Goal: Task Accomplishment & Management: Use online tool/utility

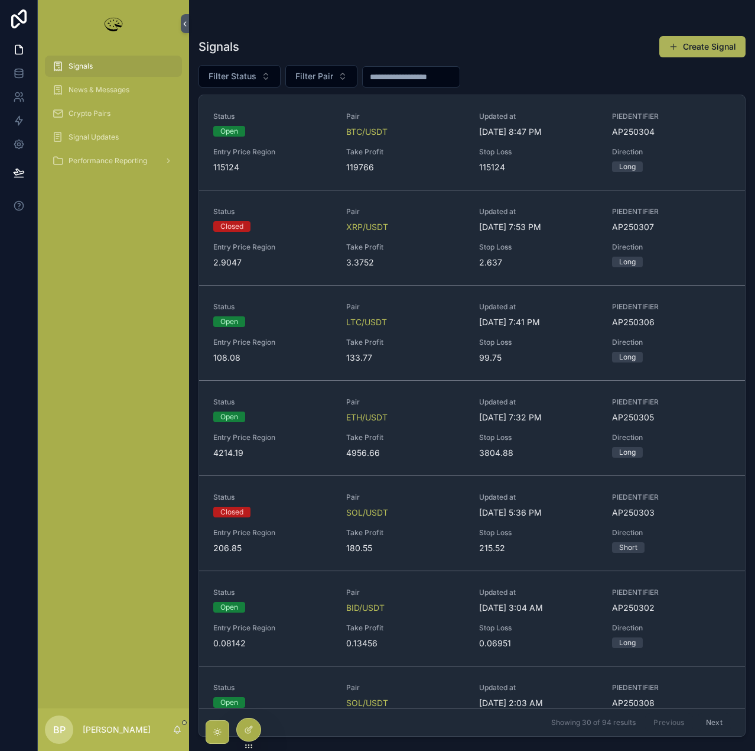
click at [690, 48] on button "Create Signal" at bounding box center [703, 46] width 86 height 21
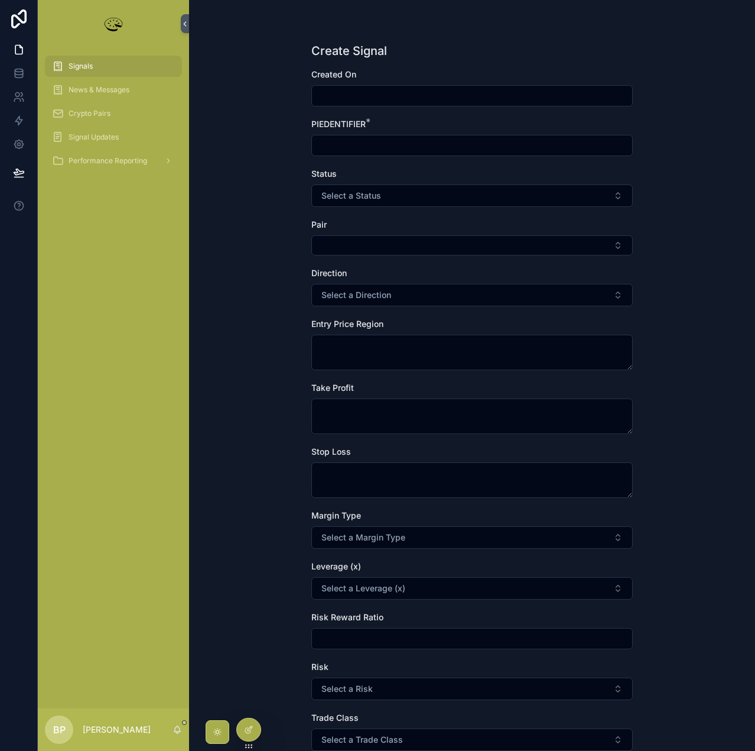
click at [353, 140] on input "scrollable content" at bounding box center [472, 145] width 320 height 17
type input "****"
click at [92, 67] on span "Signals" at bounding box center [81, 65] width 24 height 9
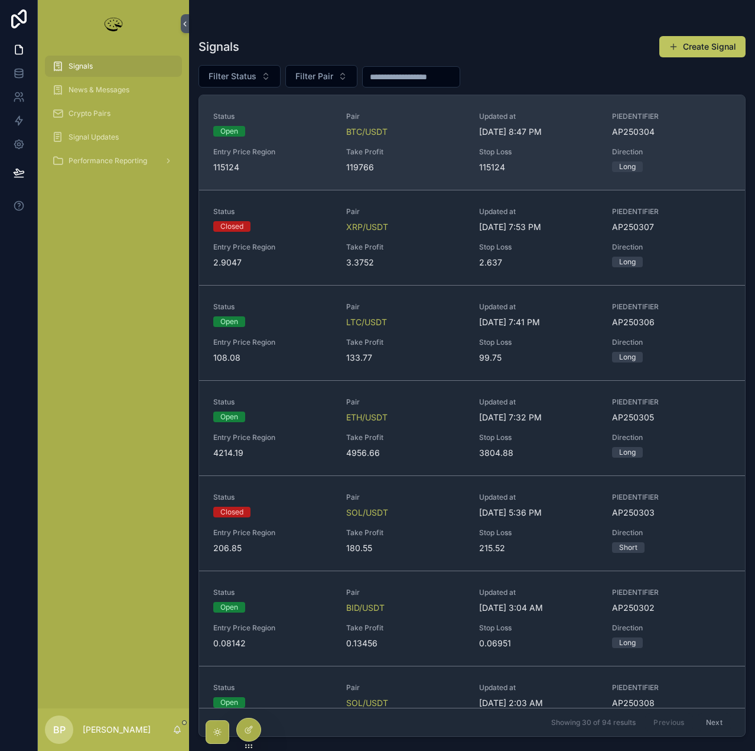
click at [401, 148] on span "Take Profit" at bounding box center [405, 151] width 119 height 9
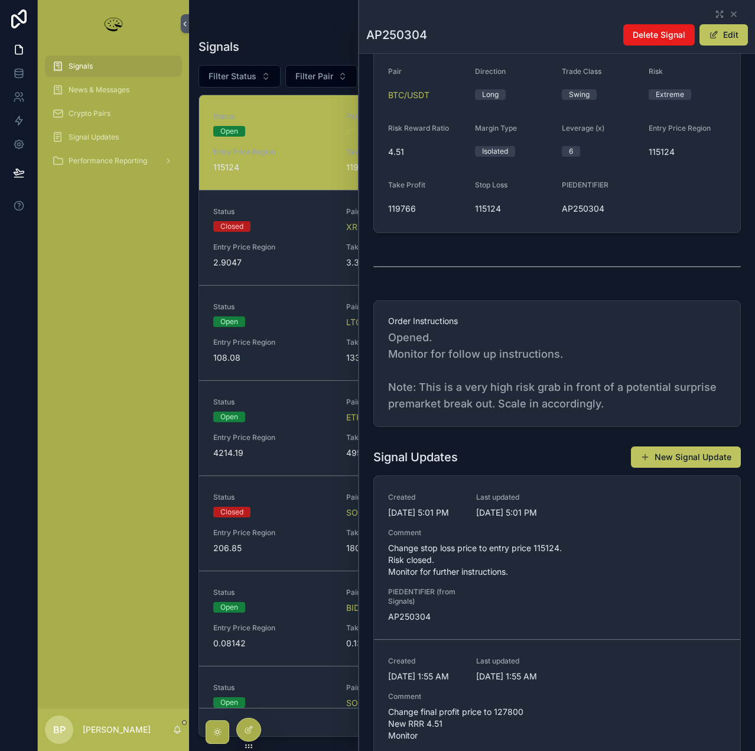
scroll to position [296, 0]
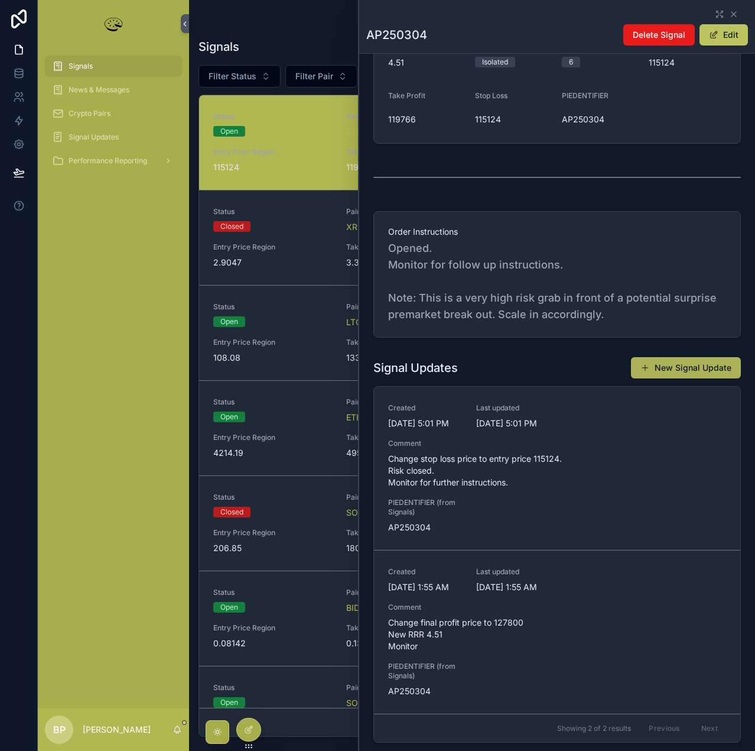
click at [681, 366] on button "New Signal Update" at bounding box center [686, 367] width 110 height 21
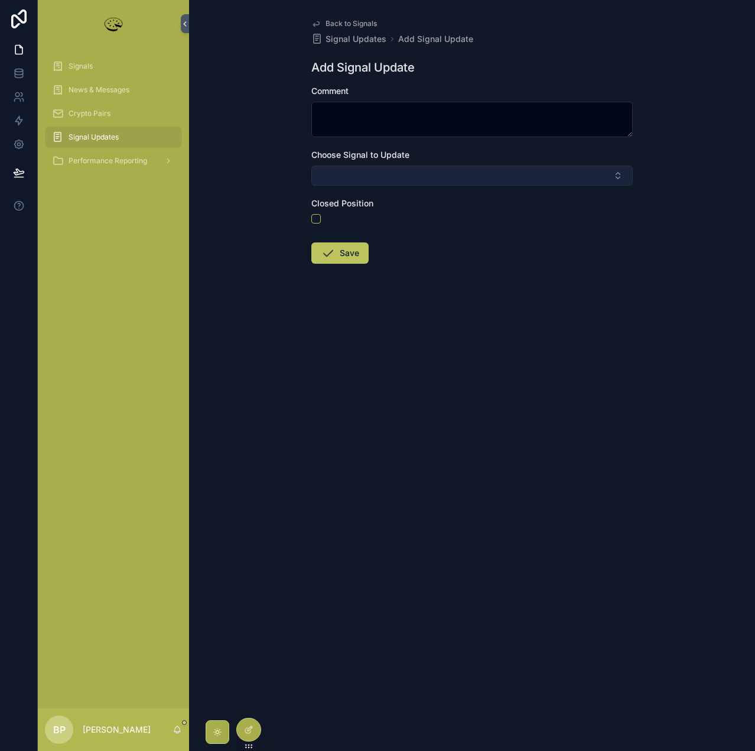
click at [345, 172] on button "Select Button" at bounding box center [472, 175] width 322 height 20
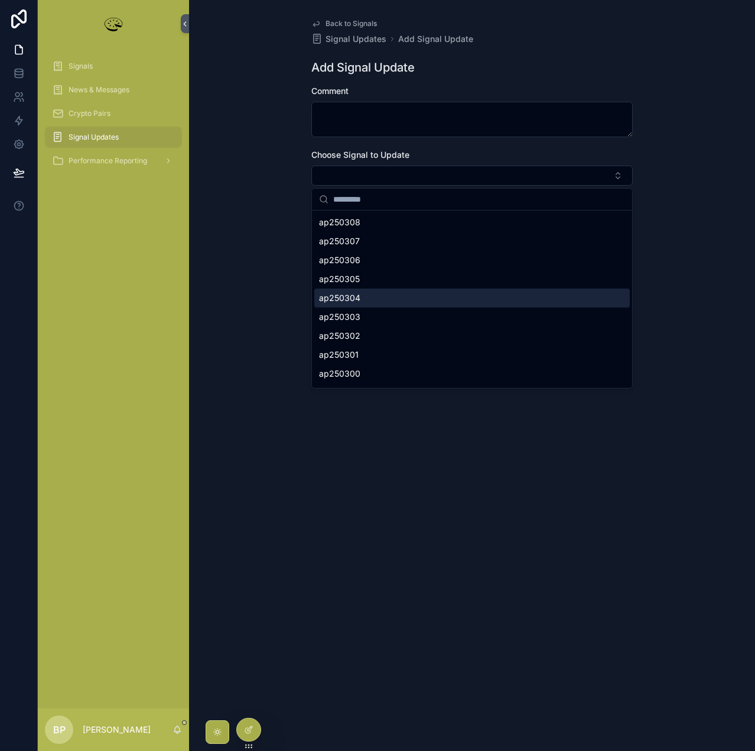
click at [359, 301] on span "ap250304" at bounding box center [339, 298] width 41 height 12
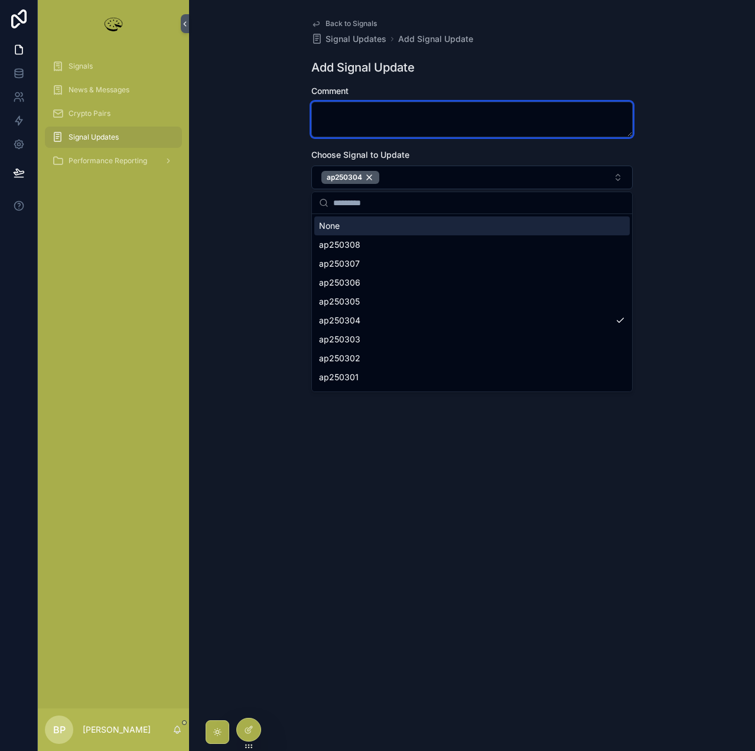
click at [348, 115] on textarea "scrollable content" at bounding box center [472, 119] width 322 height 35
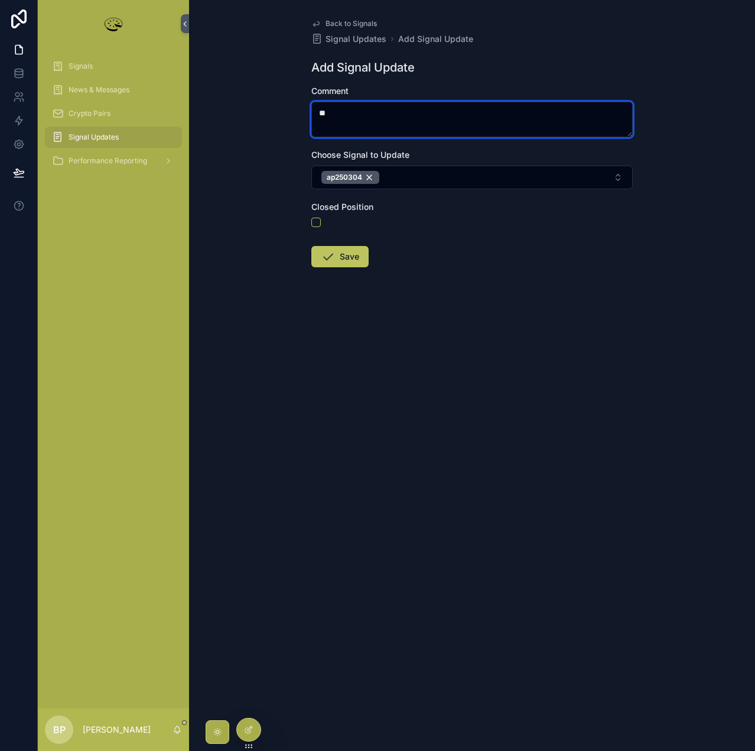
type textarea "*"
type textarea "****"
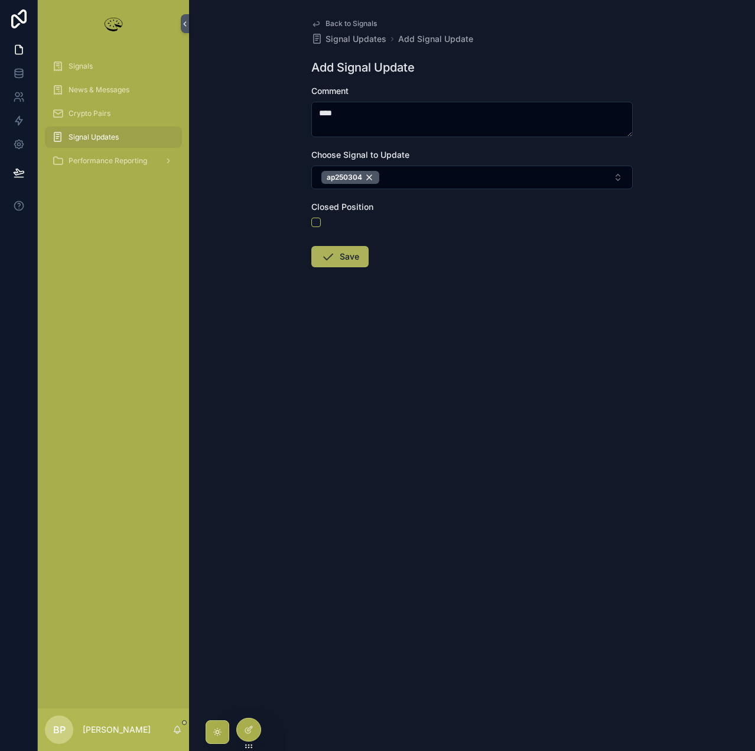
click at [345, 261] on button "Save" at bounding box center [339, 256] width 57 height 21
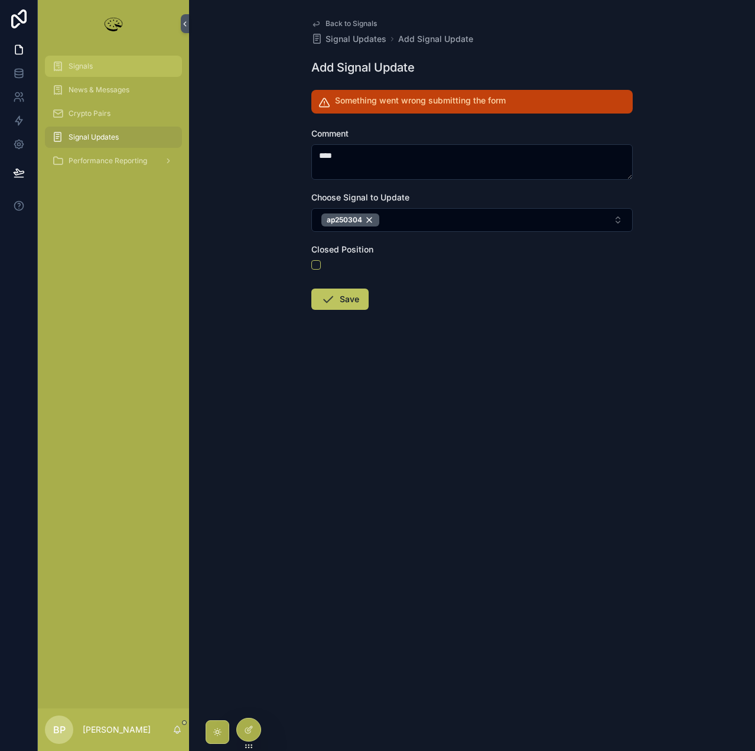
click at [79, 63] on span "Signals" at bounding box center [81, 65] width 24 height 9
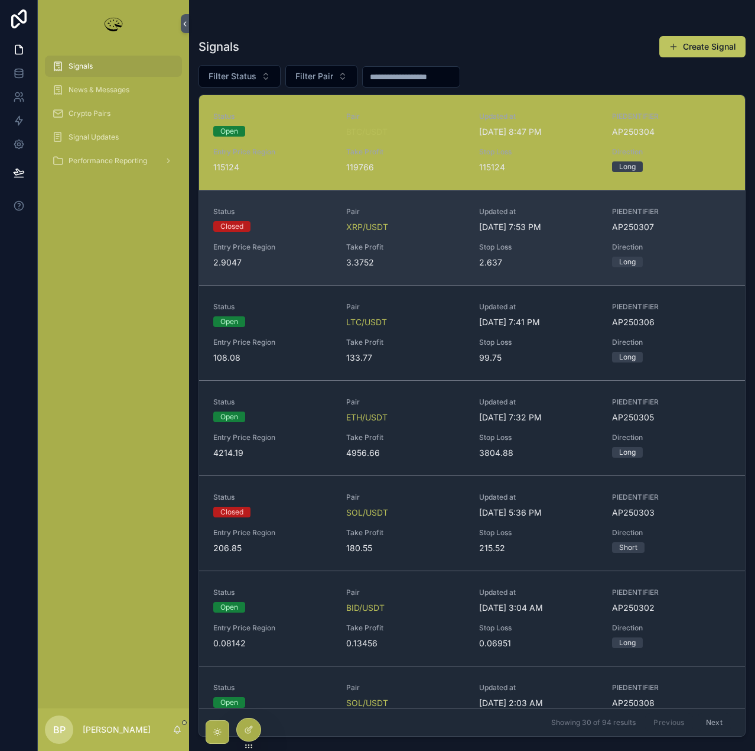
click at [407, 244] on span "Take Profit" at bounding box center [405, 246] width 119 height 9
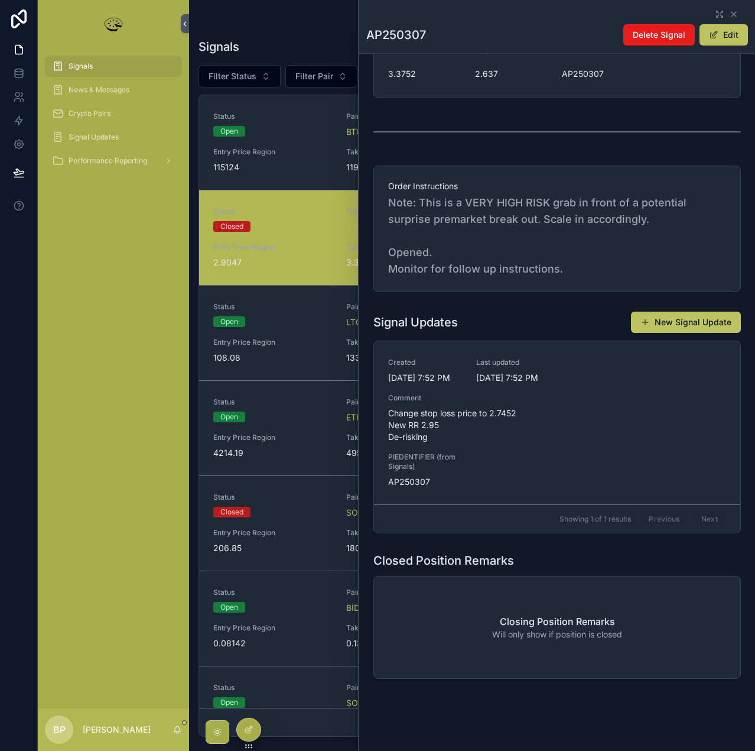
scroll to position [349, 0]
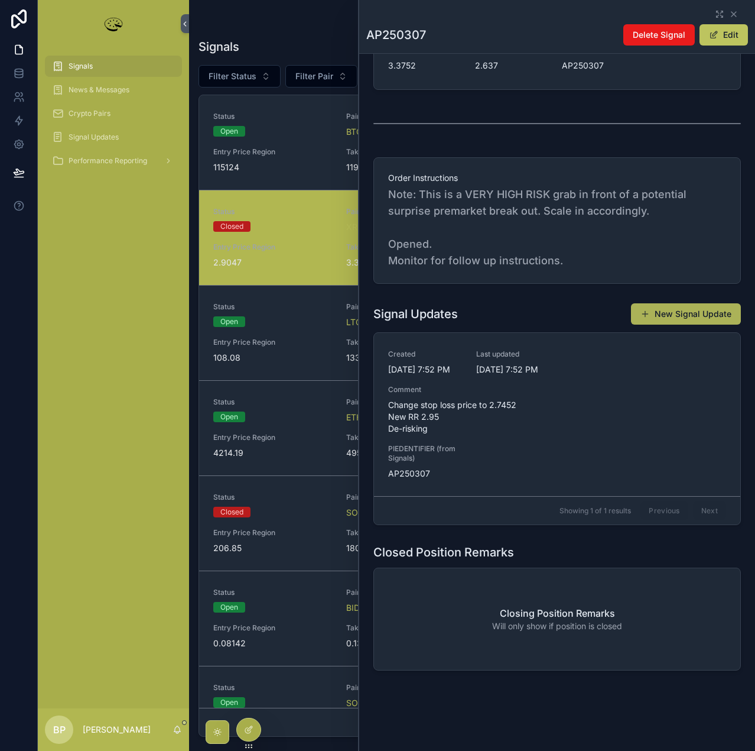
click at [676, 321] on button "New Signal Update" at bounding box center [686, 313] width 110 height 21
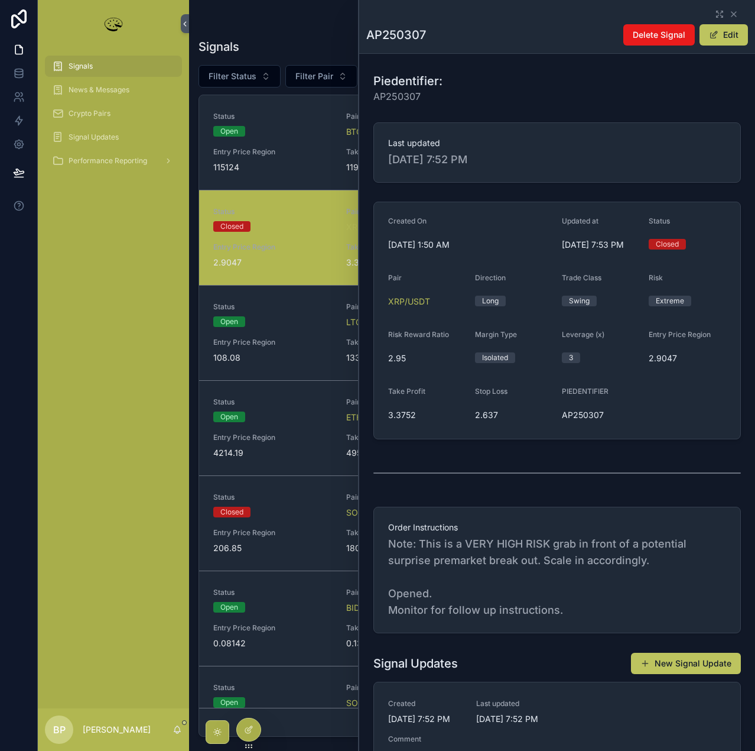
click at [680, 236] on div "Closed" at bounding box center [687, 244] width 77 height 18
click at [671, 246] on div "Closed" at bounding box center [667, 244] width 23 height 11
click at [721, 35] on button "Edit" at bounding box center [724, 34] width 48 height 21
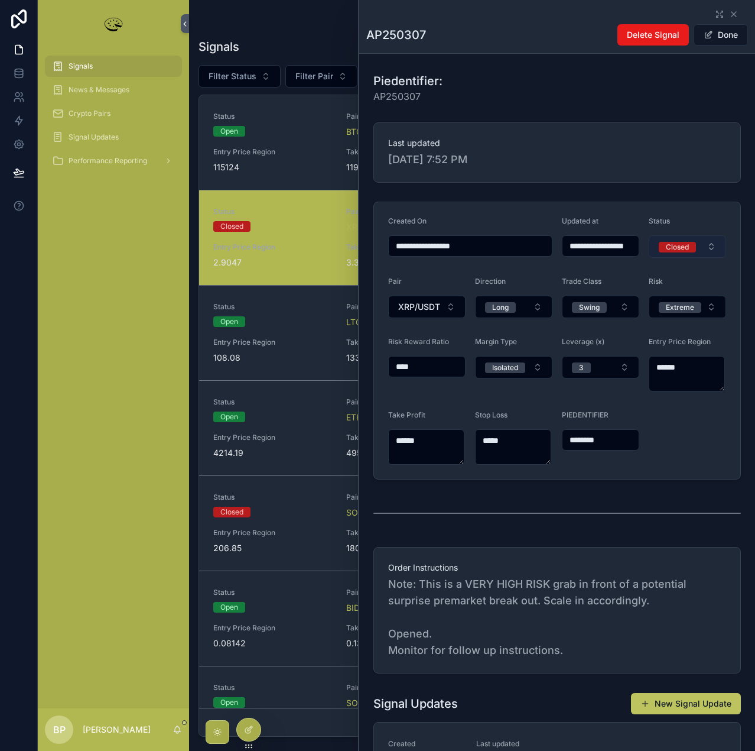
click at [690, 245] on span "Closed" at bounding box center [677, 247] width 37 height 11
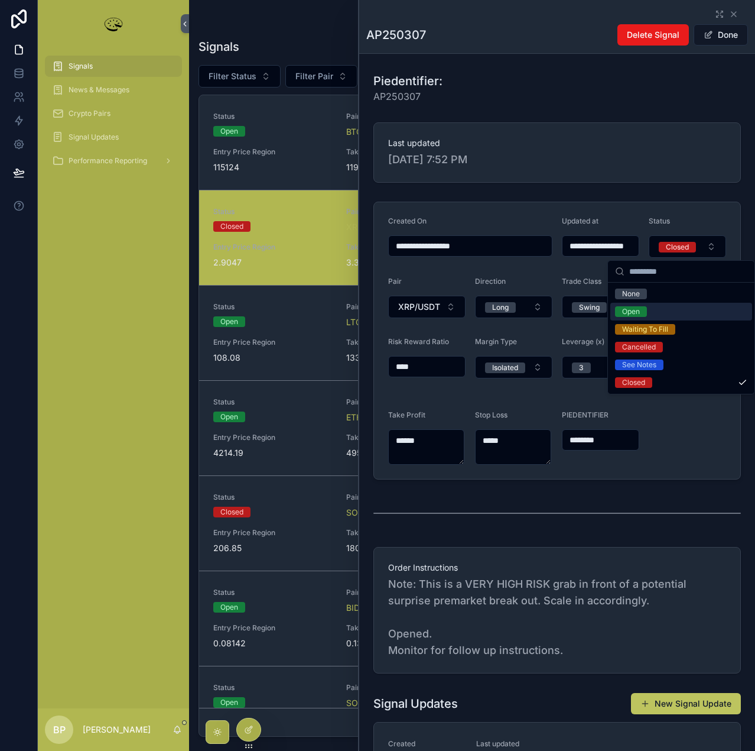
click at [641, 314] on span "Open" at bounding box center [631, 311] width 32 height 11
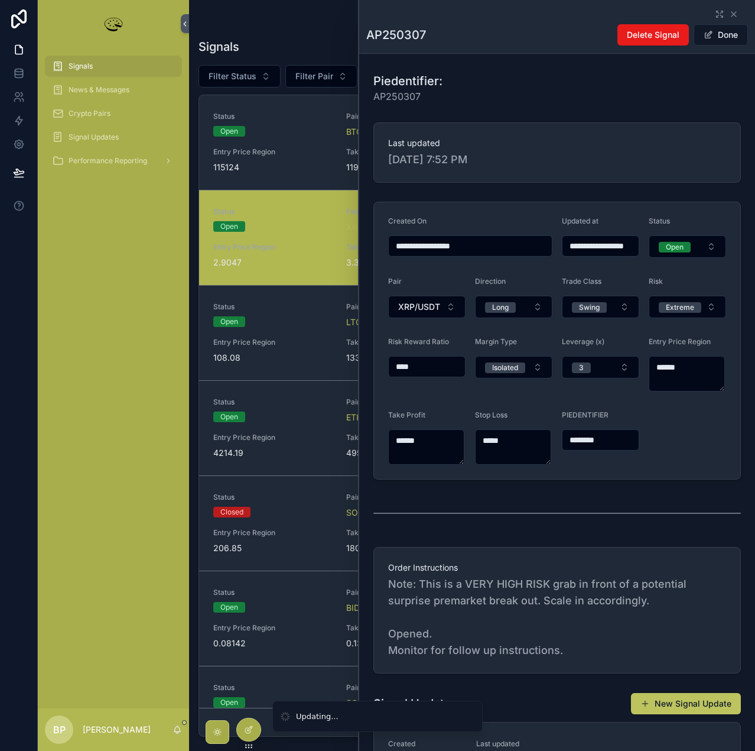
type input "**********"
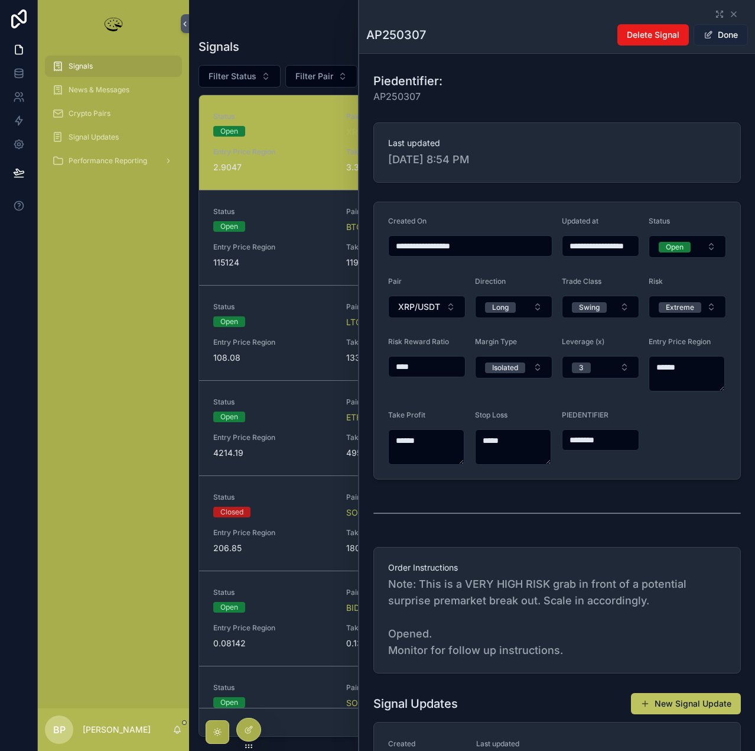
click at [719, 35] on button "Done" at bounding box center [721, 34] width 54 height 21
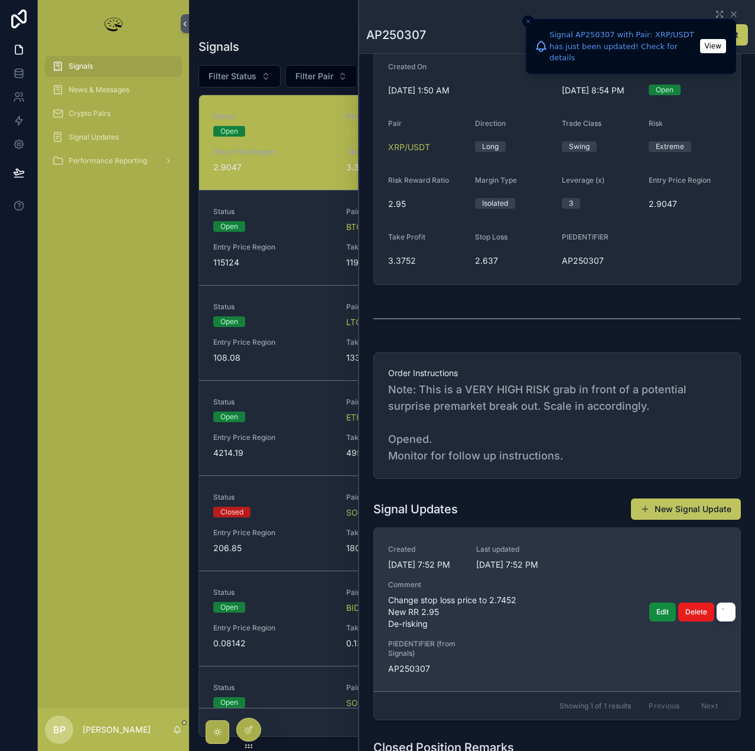
scroll to position [231, 0]
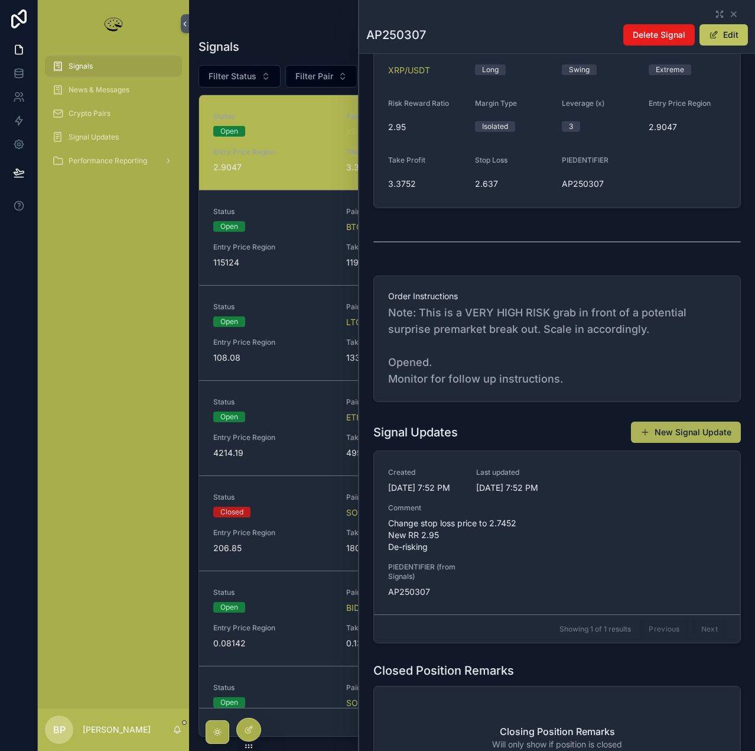
click at [687, 428] on button "New Signal Update" at bounding box center [686, 431] width 110 height 21
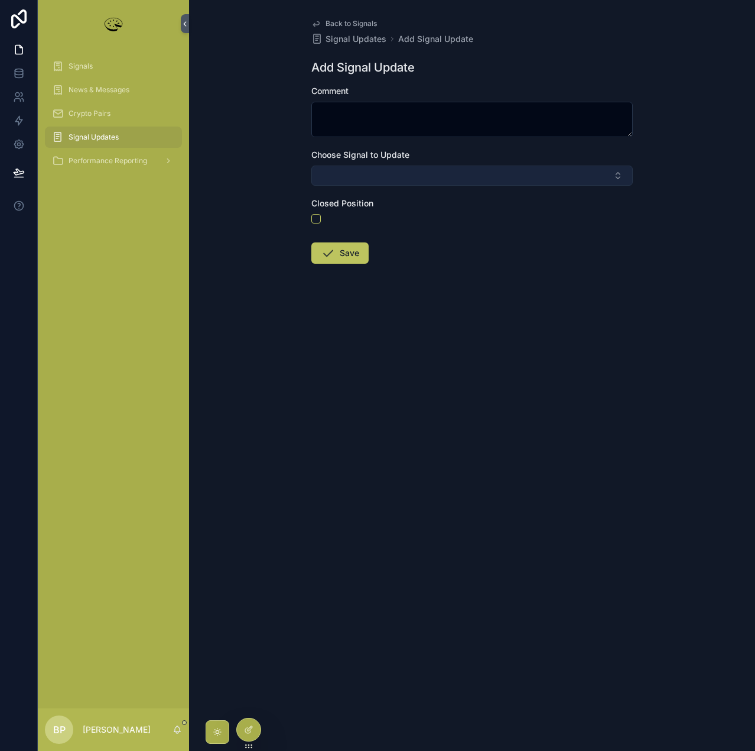
click at [378, 171] on button "Select Button" at bounding box center [472, 175] width 322 height 20
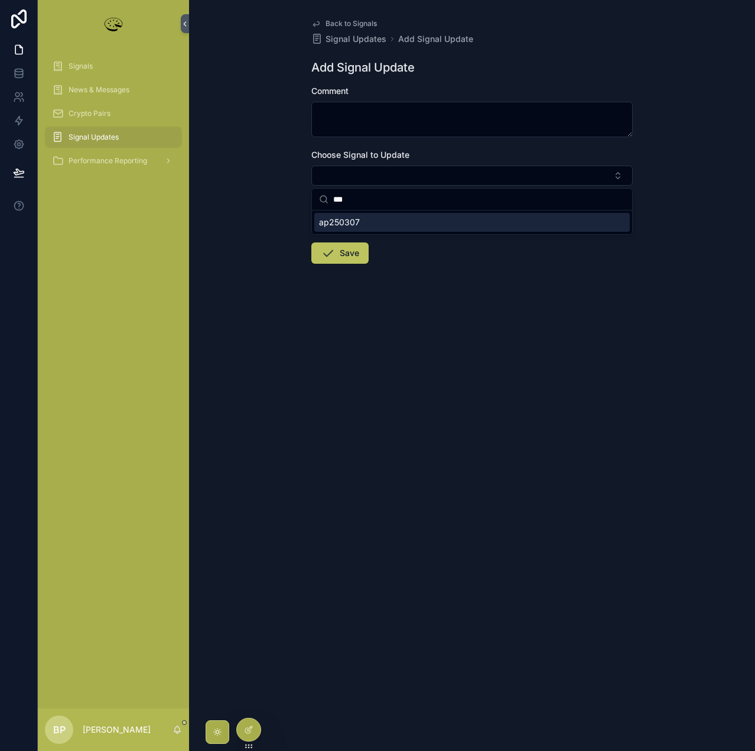
type input "***"
click at [348, 220] on span "ap250307" at bounding box center [339, 222] width 41 height 12
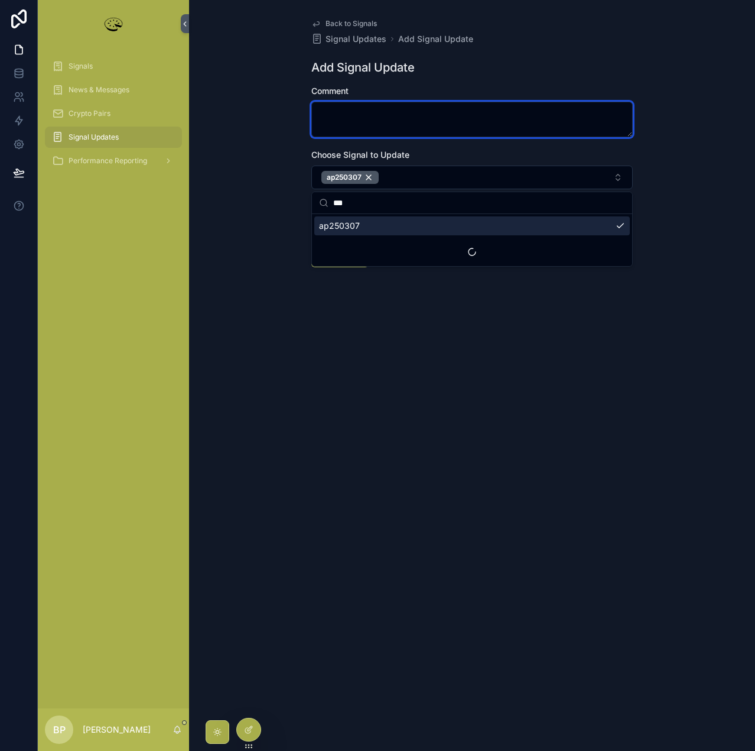
click at [350, 108] on textarea "scrollable content" at bounding box center [472, 119] width 322 height 35
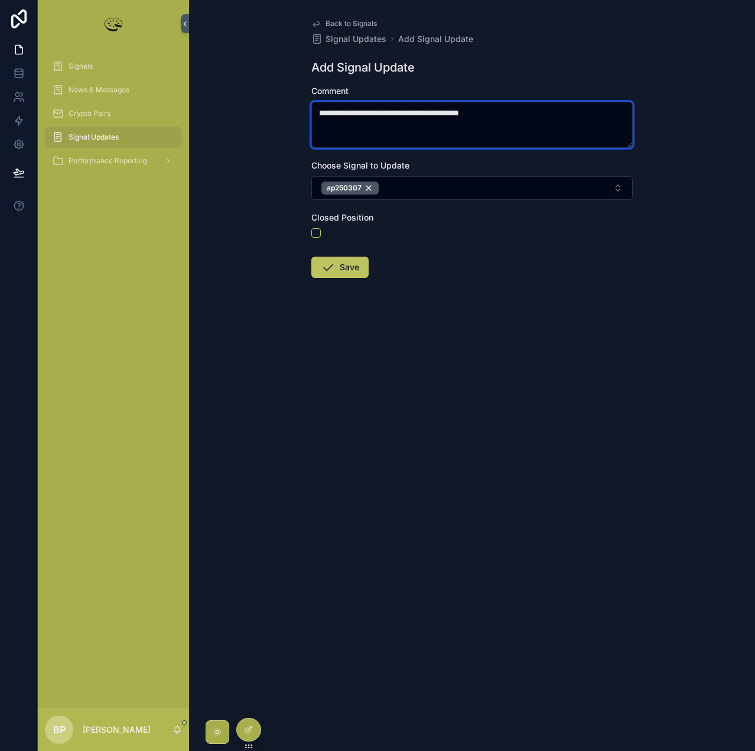
click at [495, 115] on textarea "**********" at bounding box center [472, 125] width 322 height 46
type textarea "**********"
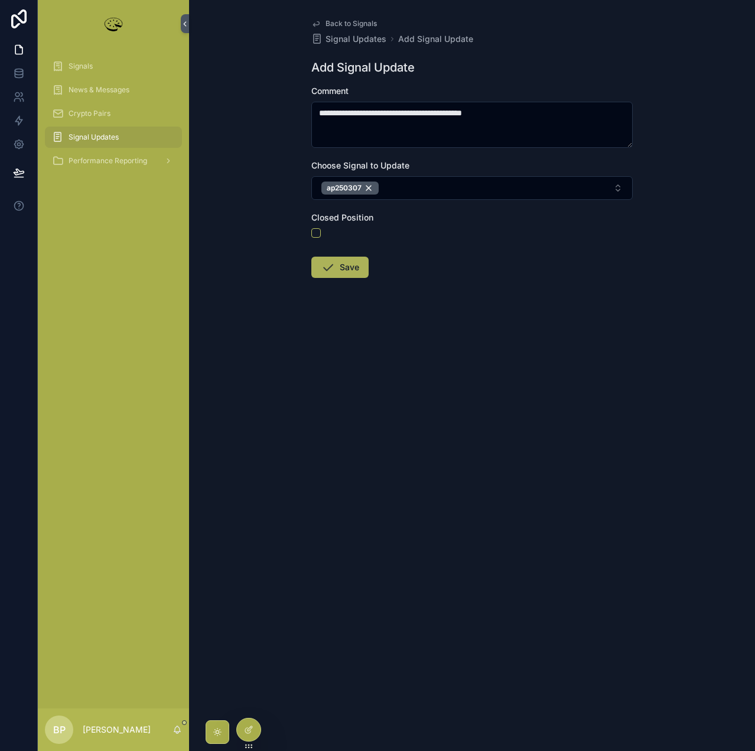
click at [346, 267] on button "Save" at bounding box center [339, 267] width 57 height 21
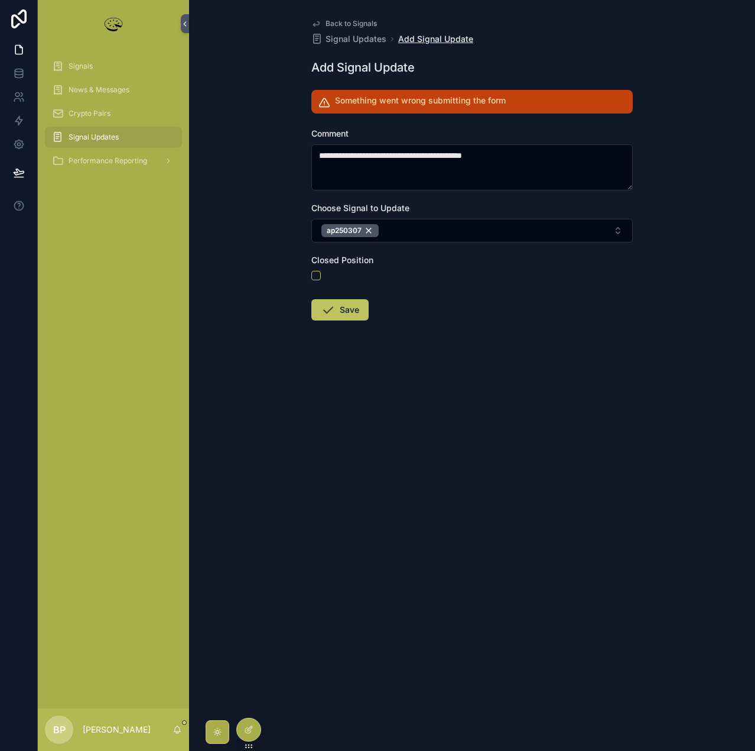
click at [428, 38] on span "Add Signal Update" at bounding box center [435, 39] width 75 height 12
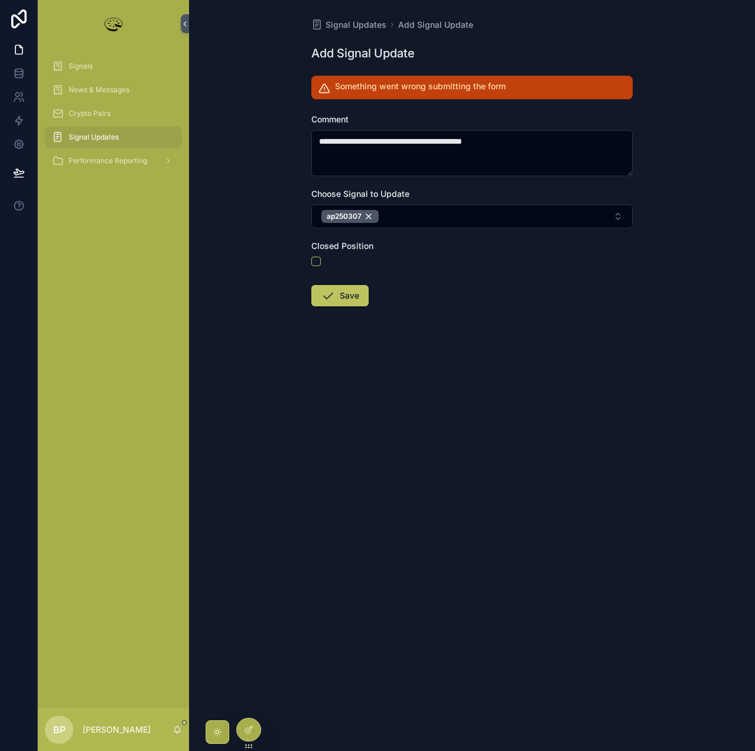
click at [85, 140] on span "Signal Updates" at bounding box center [94, 136] width 50 height 9
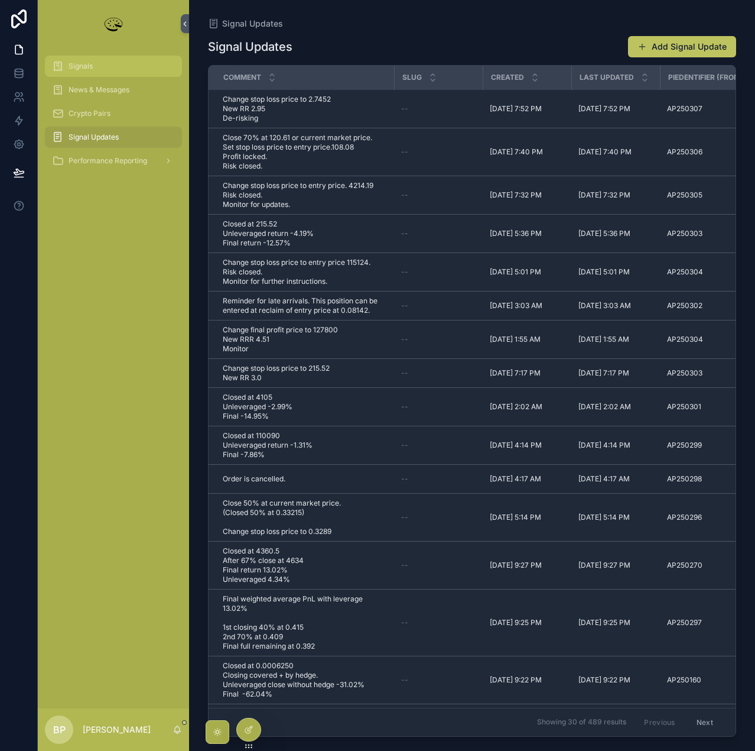
click at [78, 61] on div "Signals" at bounding box center [113, 66] width 123 height 19
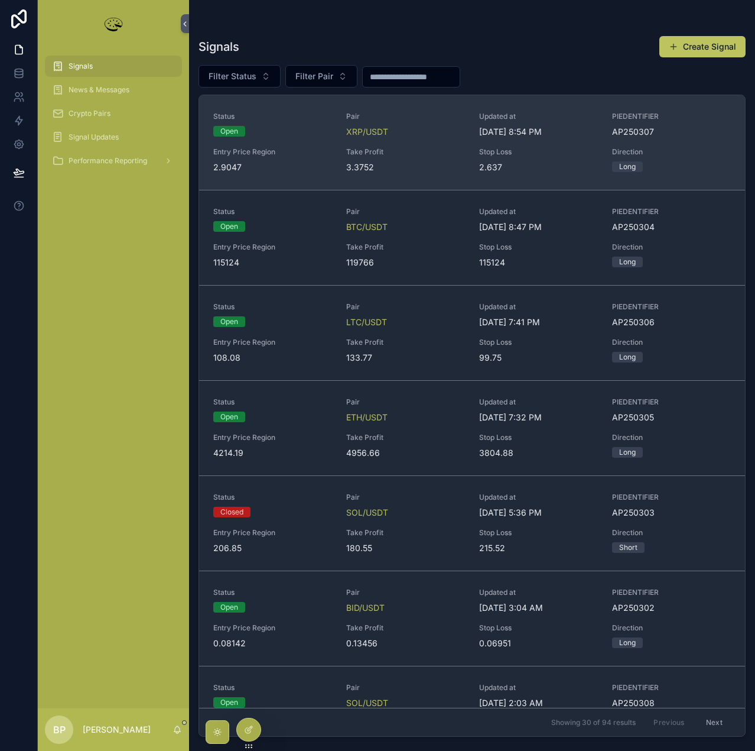
click at [437, 154] on span "Take Profit" at bounding box center [405, 151] width 119 height 9
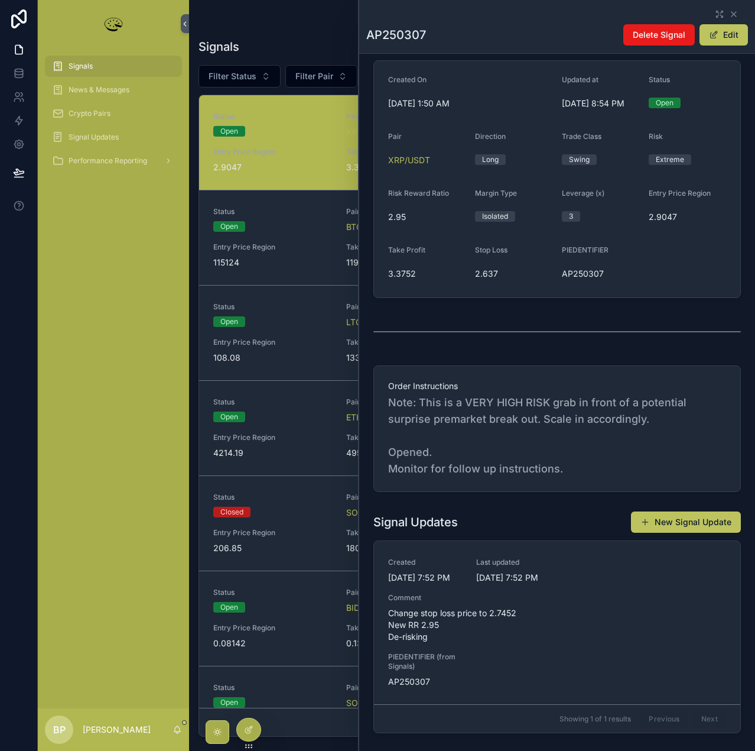
scroll to position [296, 0]
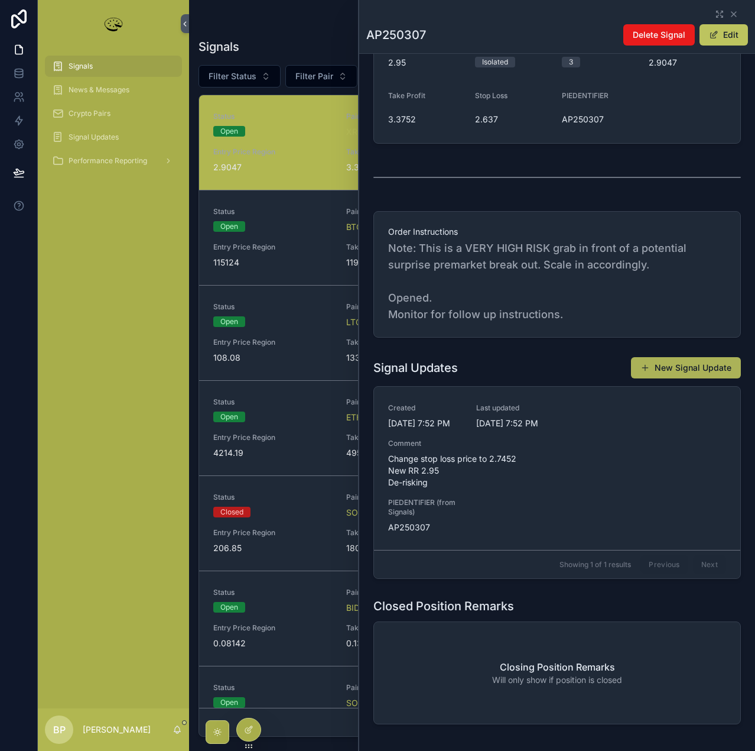
click at [676, 368] on button "New Signal Update" at bounding box center [686, 367] width 110 height 21
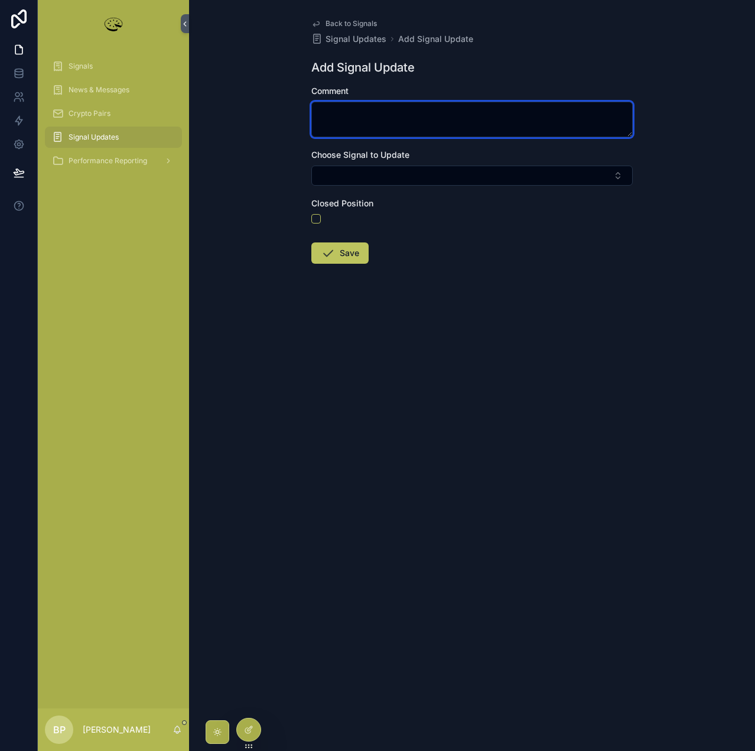
click at [349, 109] on textarea "scrollable content" at bounding box center [472, 119] width 322 height 35
type textarea "****"
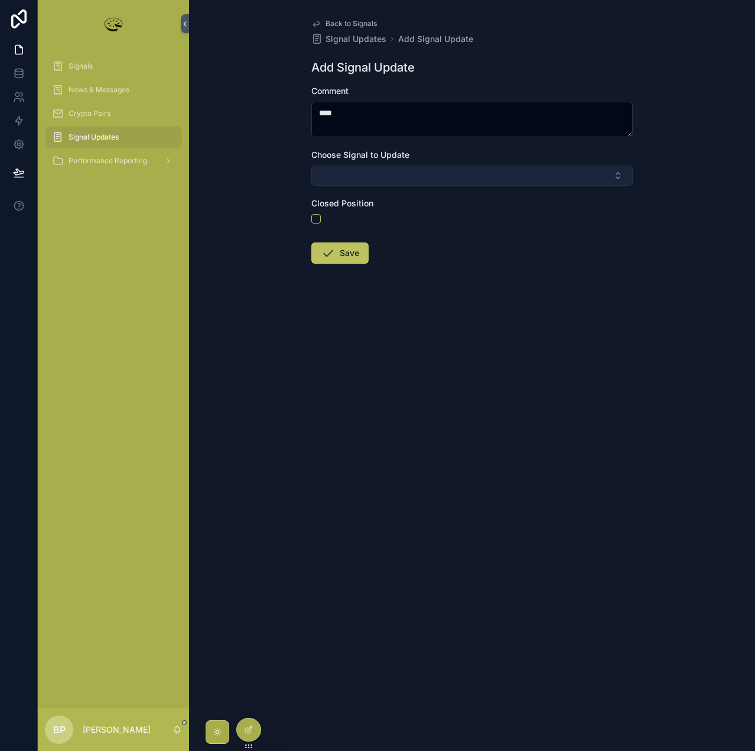
click at [327, 174] on button "Select Button" at bounding box center [472, 175] width 322 height 20
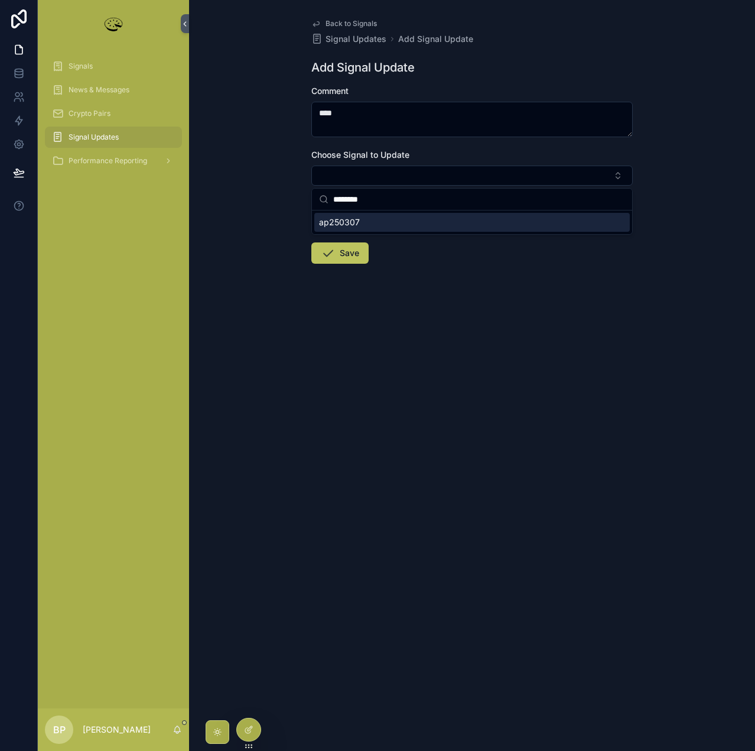
type input "********"
click at [396, 222] on div "ap250307" at bounding box center [472, 222] width 316 height 19
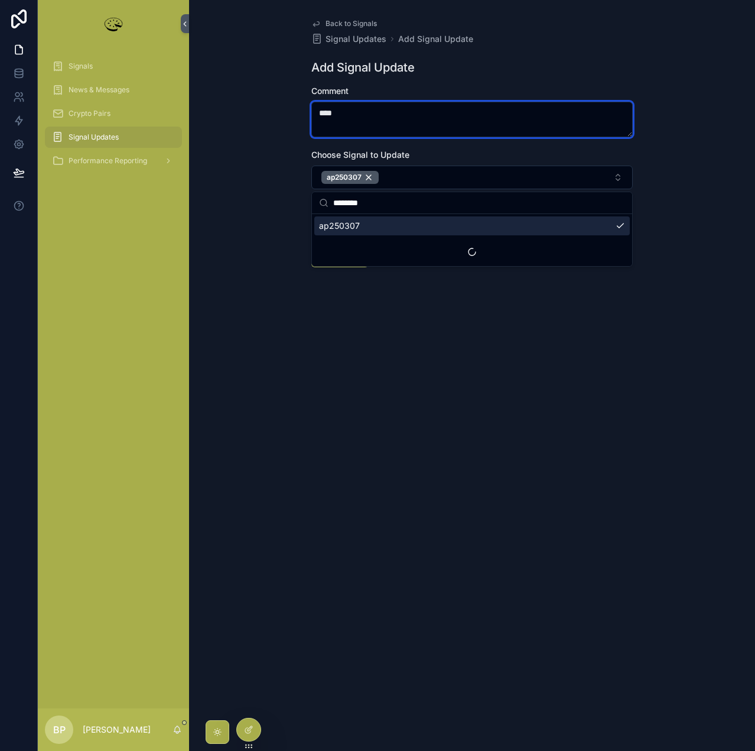
click at [357, 117] on textarea "****" at bounding box center [472, 119] width 322 height 35
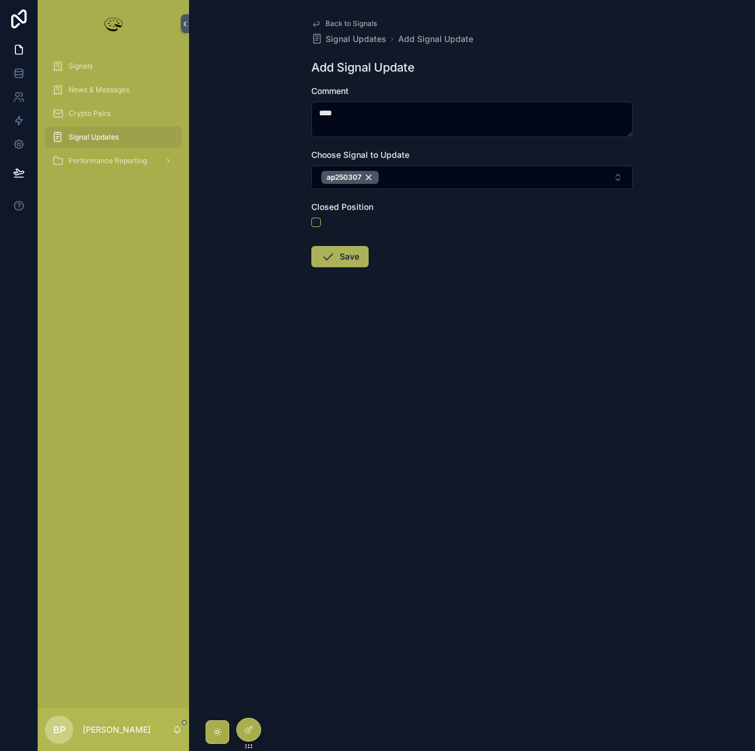
click at [347, 254] on button "Save" at bounding box center [339, 256] width 57 height 21
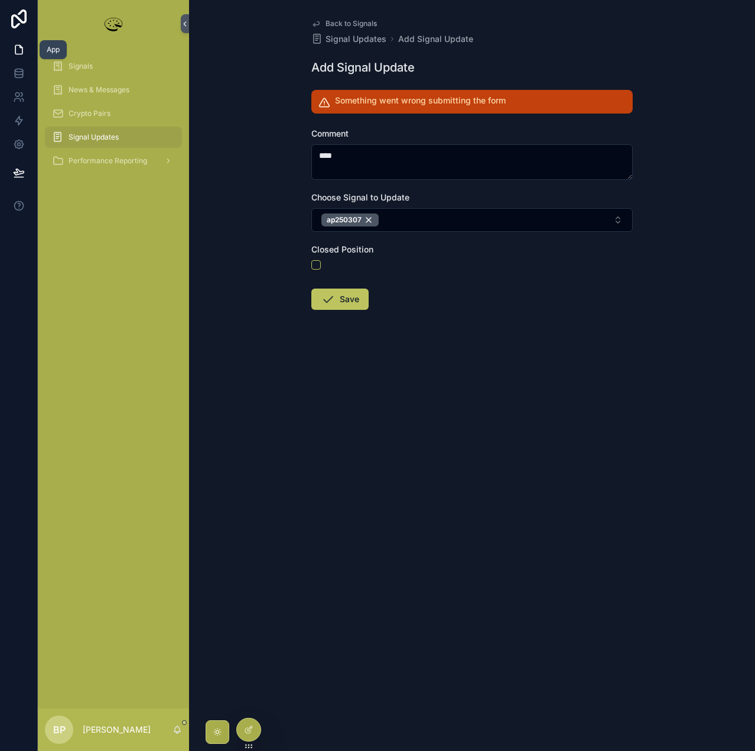
click at [26, 53] on link at bounding box center [18, 50] width 37 height 24
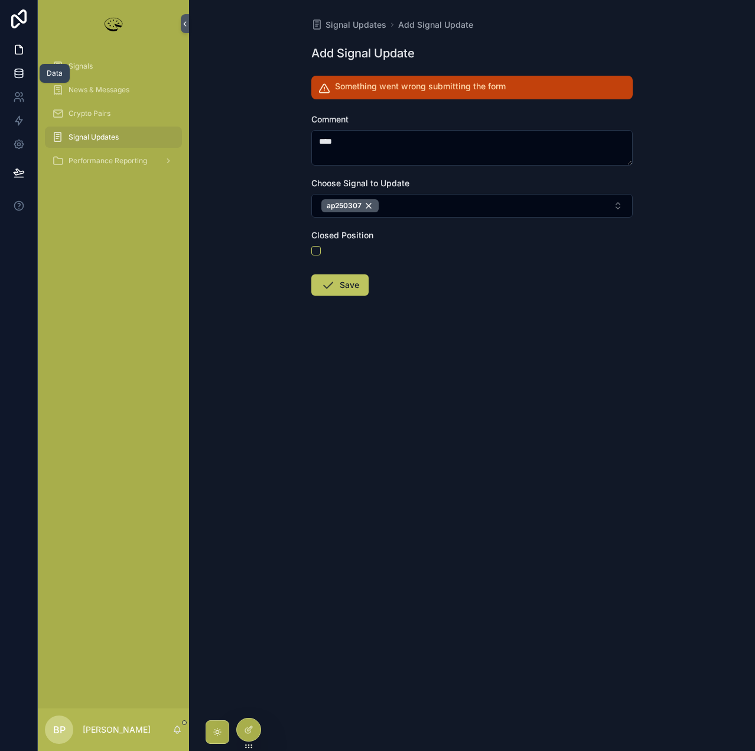
click at [15, 70] on icon at bounding box center [19, 70] width 8 height 3
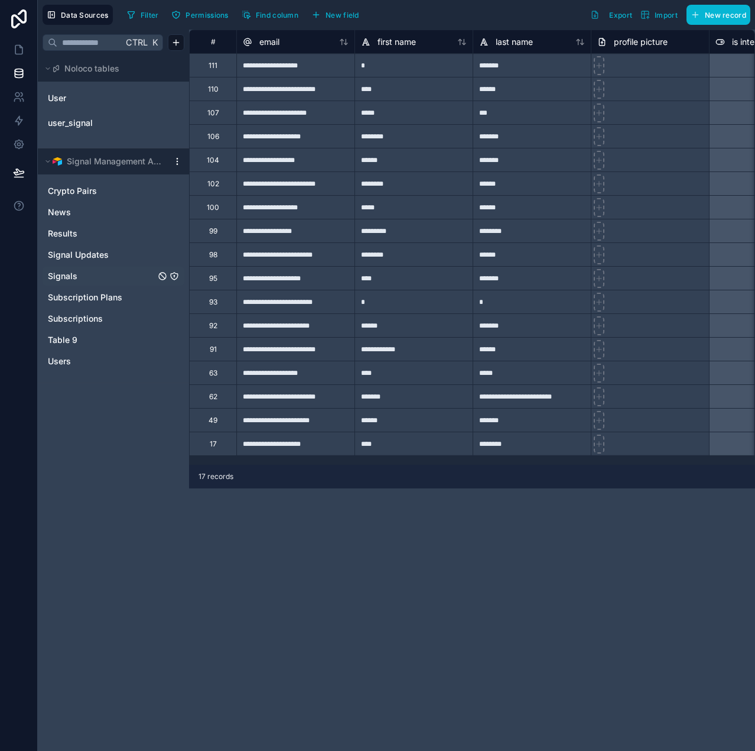
click at [60, 275] on span "Signals" at bounding box center [63, 276] width 30 height 12
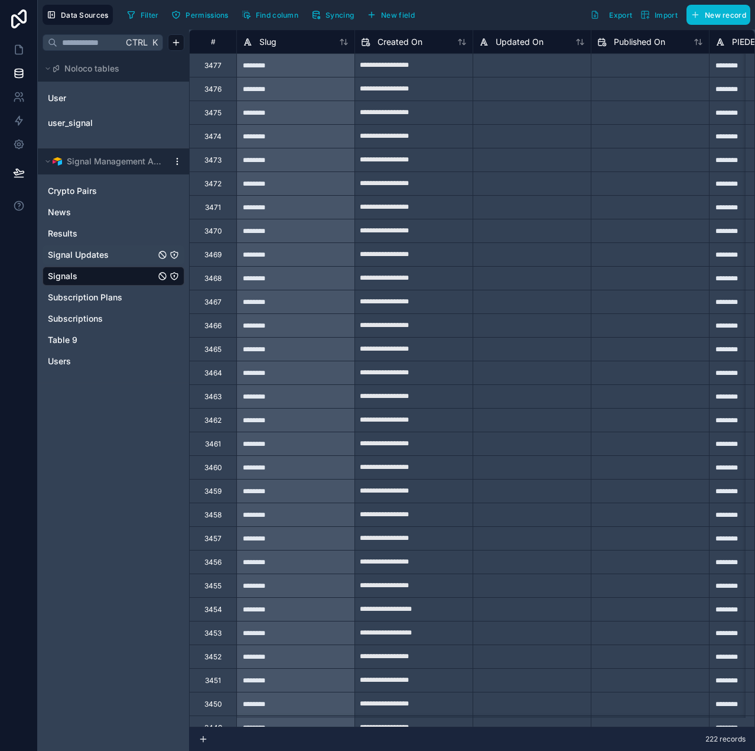
click at [64, 255] on span "Signal Updates" at bounding box center [78, 255] width 61 height 12
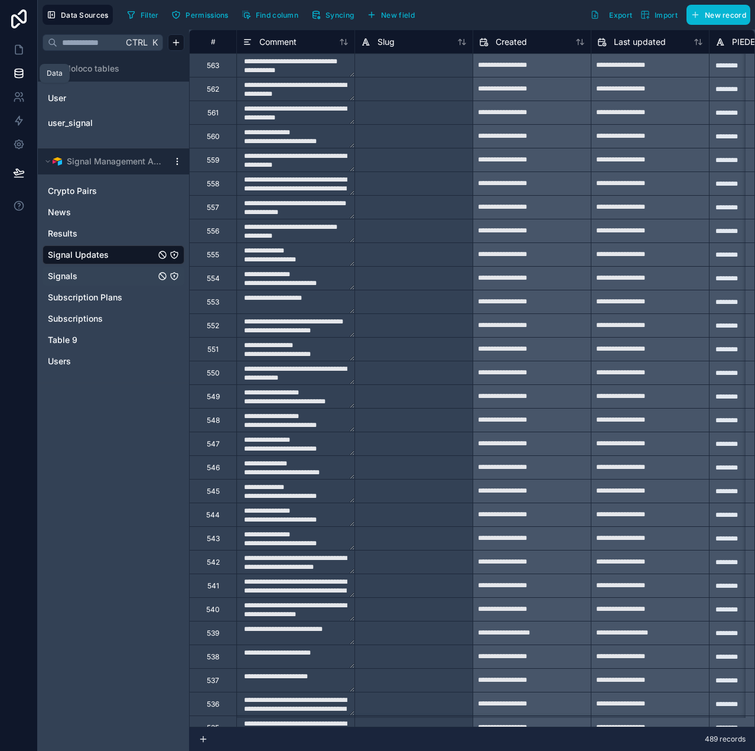
click at [19, 72] on icon at bounding box center [19, 70] width 8 height 3
click at [18, 48] on icon at bounding box center [19, 50] width 12 height 12
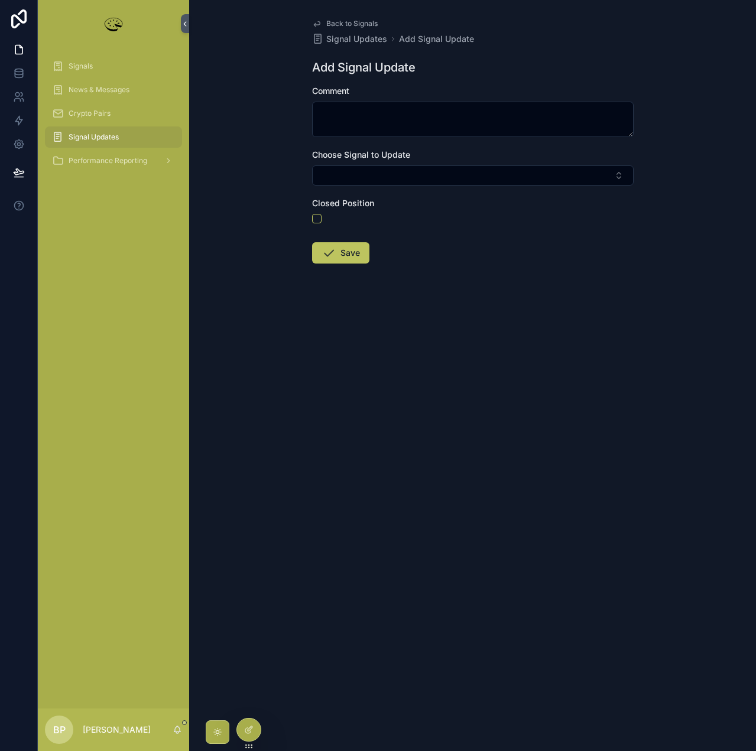
click at [458, 228] on form "Comment Choose Signal to Update Closed Position Save" at bounding box center [473, 212] width 322 height 254
click at [327, 177] on button "Select Button" at bounding box center [473, 175] width 322 height 20
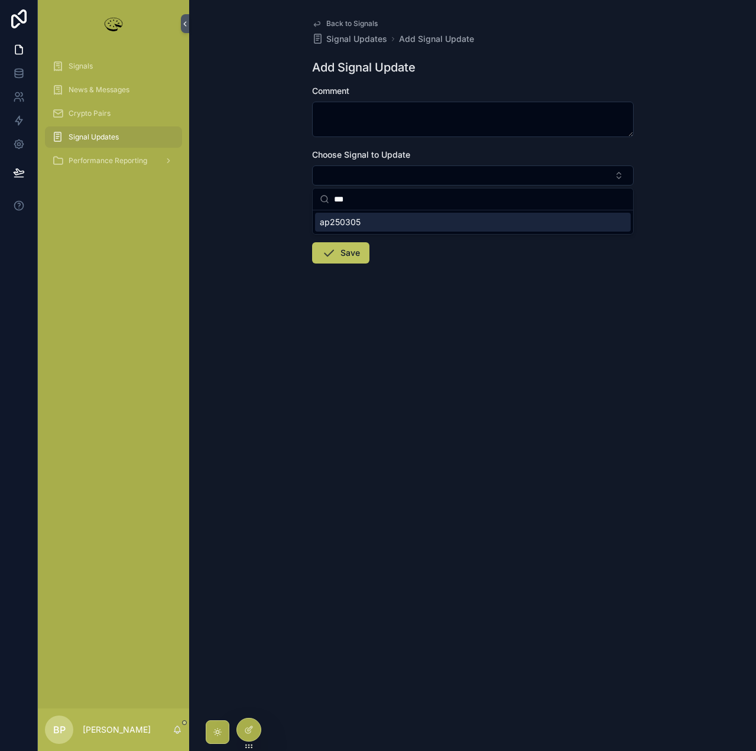
type input "***"
click at [358, 227] on span "ap250305" at bounding box center [340, 222] width 41 height 12
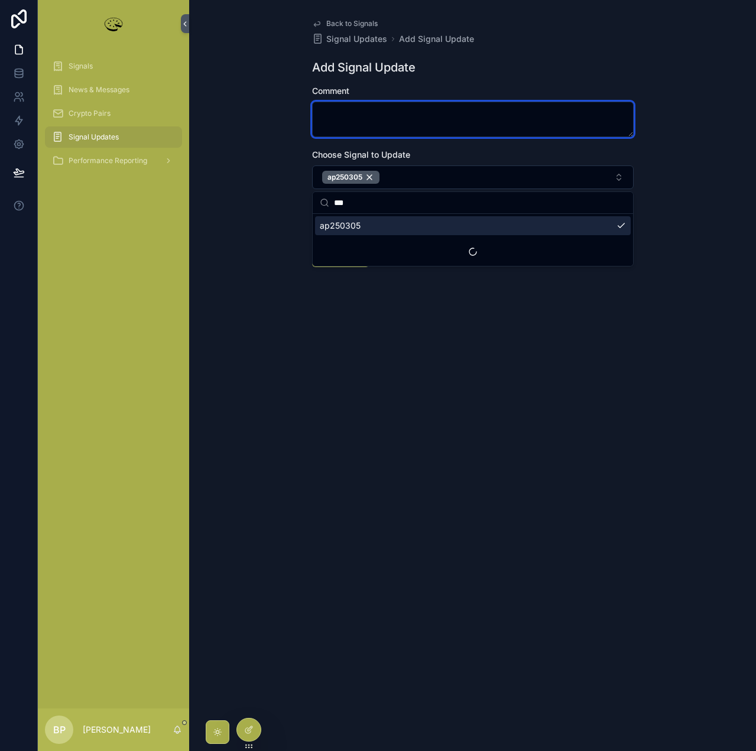
click at [355, 113] on textarea "scrollable content" at bounding box center [473, 119] width 322 height 35
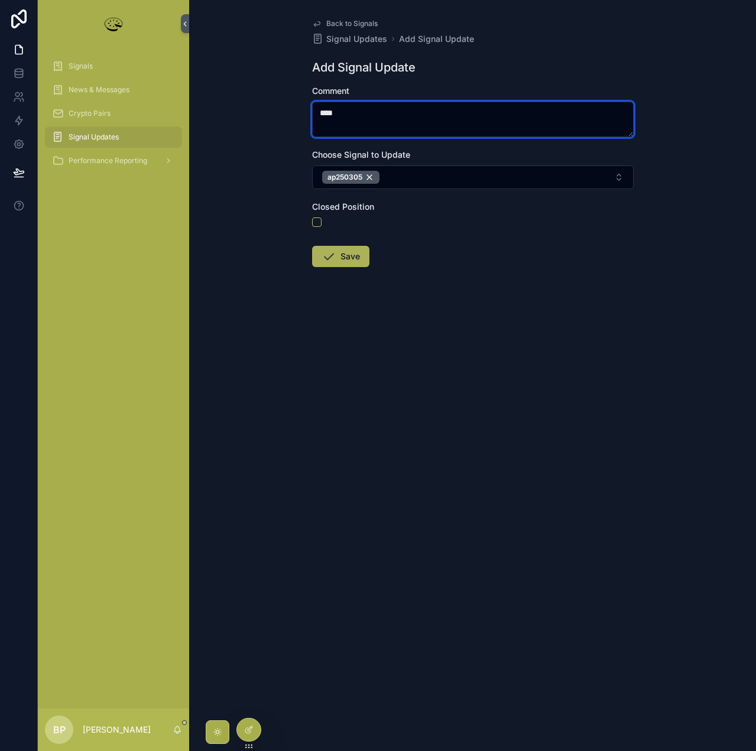
type textarea "****"
click at [358, 255] on button "Save" at bounding box center [340, 256] width 57 height 21
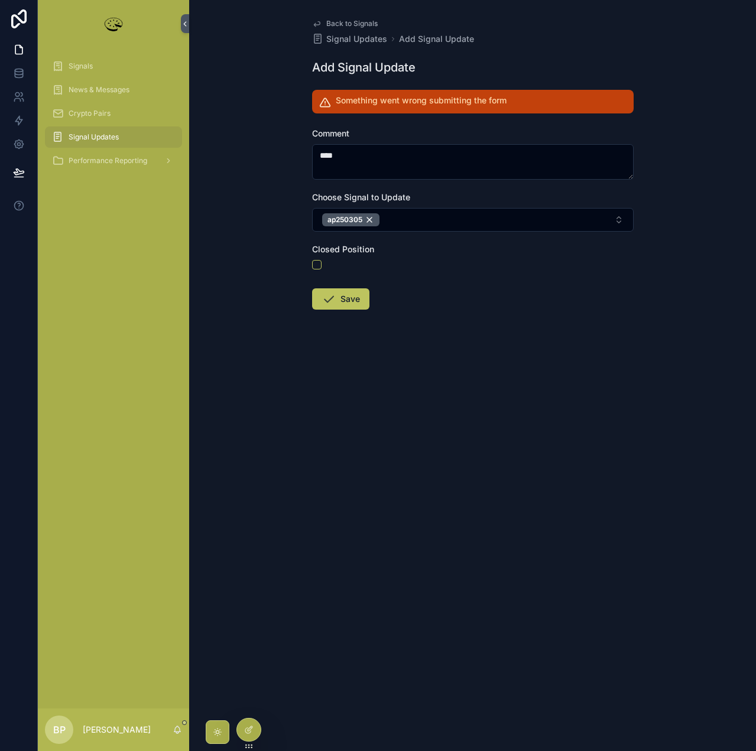
drag, startPoint x: 688, startPoint y: 462, endPoint x: 687, endPoint y: 439, distance: 23.1
click at [687, 459] on div "Back to Signals Signal Updates Add Signal Update Add Signal Update Something we…" at bounding box center [472, 375] width 567 height 751
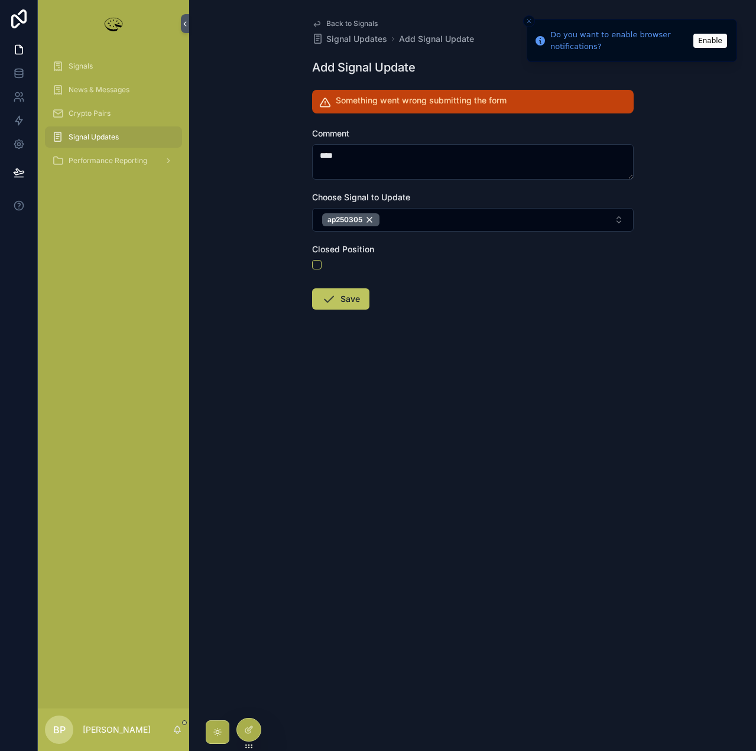
click at [529, 17] on button "Close toast" at bounding box center [529, 21] width 12 height 12
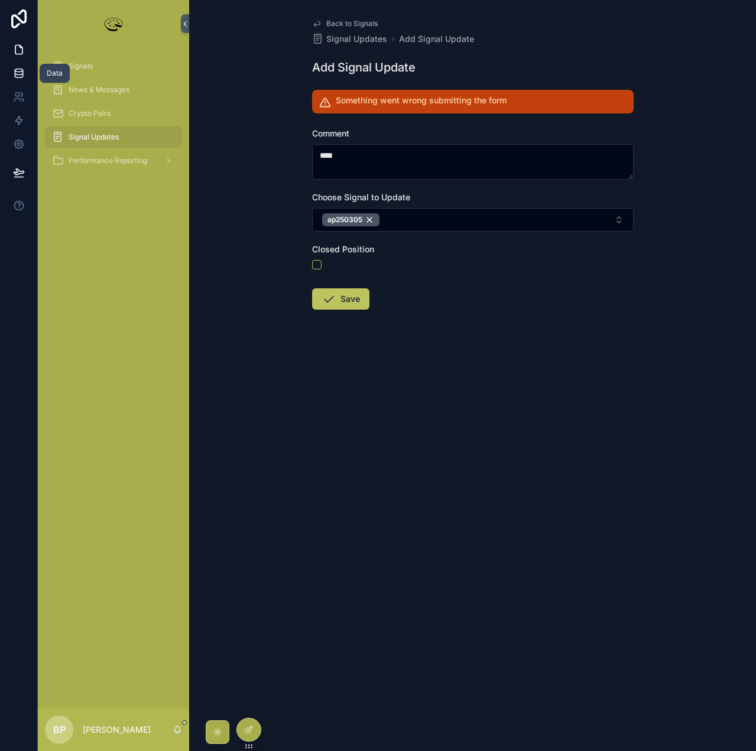
click at [17, 69] on icon at bounding box center [19, 70] width 8 height 3
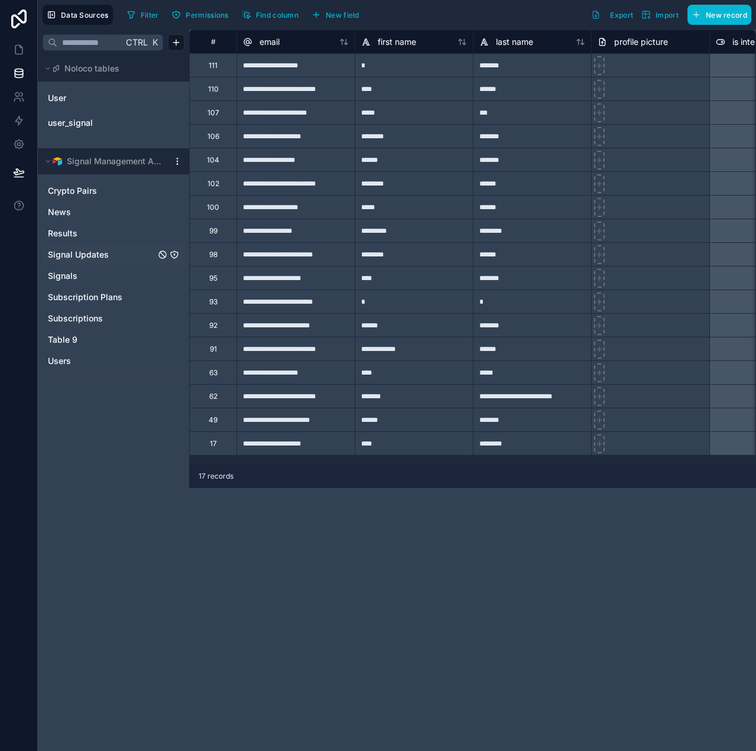
click at [60, 258] on span "Signal Updates" at bounding box center [78, 255] width 61 height 12
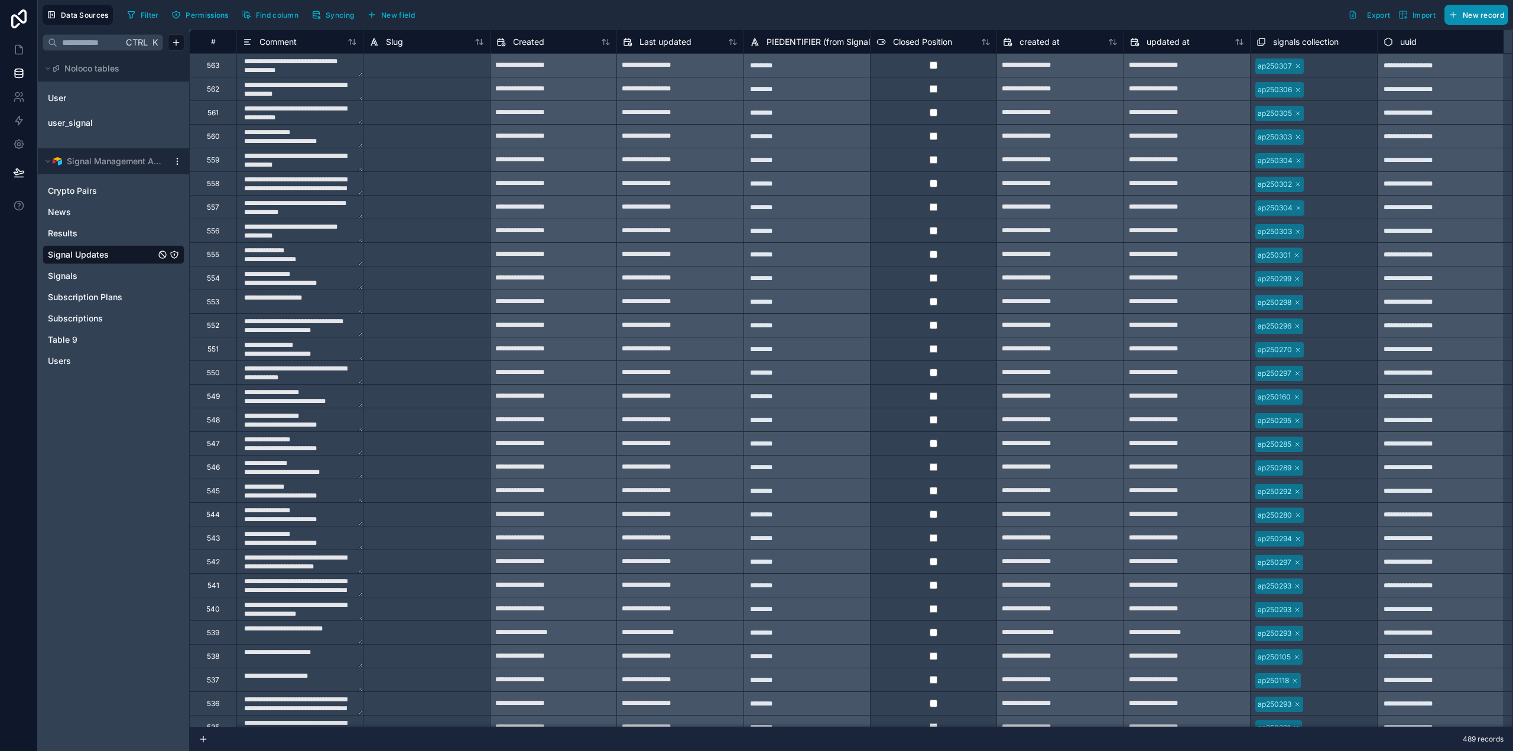
click at [755, 18] on span "New record" at bounding box center [1483, 15] width 41 height 9
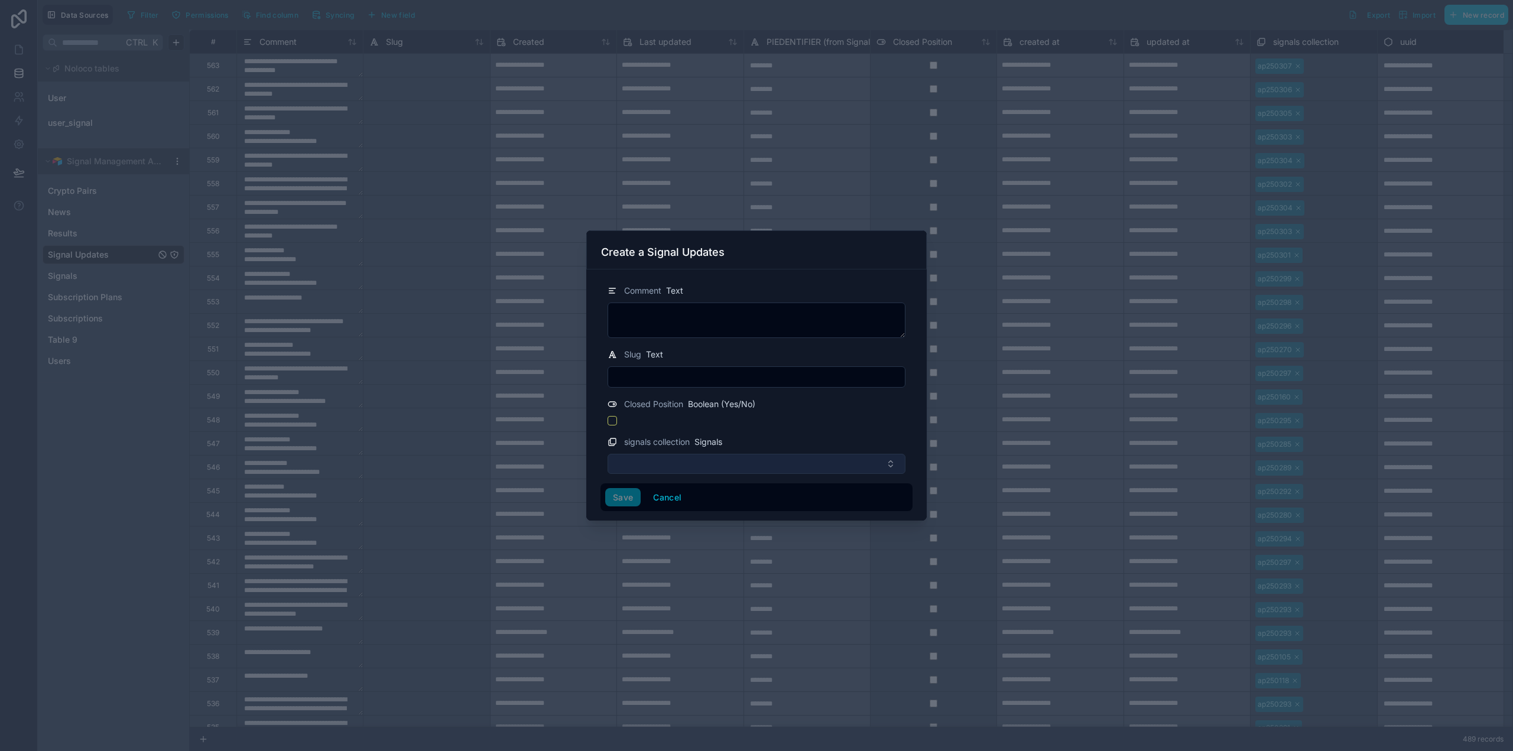
click at [695, 466] on button "Select Button" at bounding box center [757, 464] width 298 height 20
type input "***"
click at [644, 512] on span "ap250304" at bounding box center [635, 511] width 41 height 12
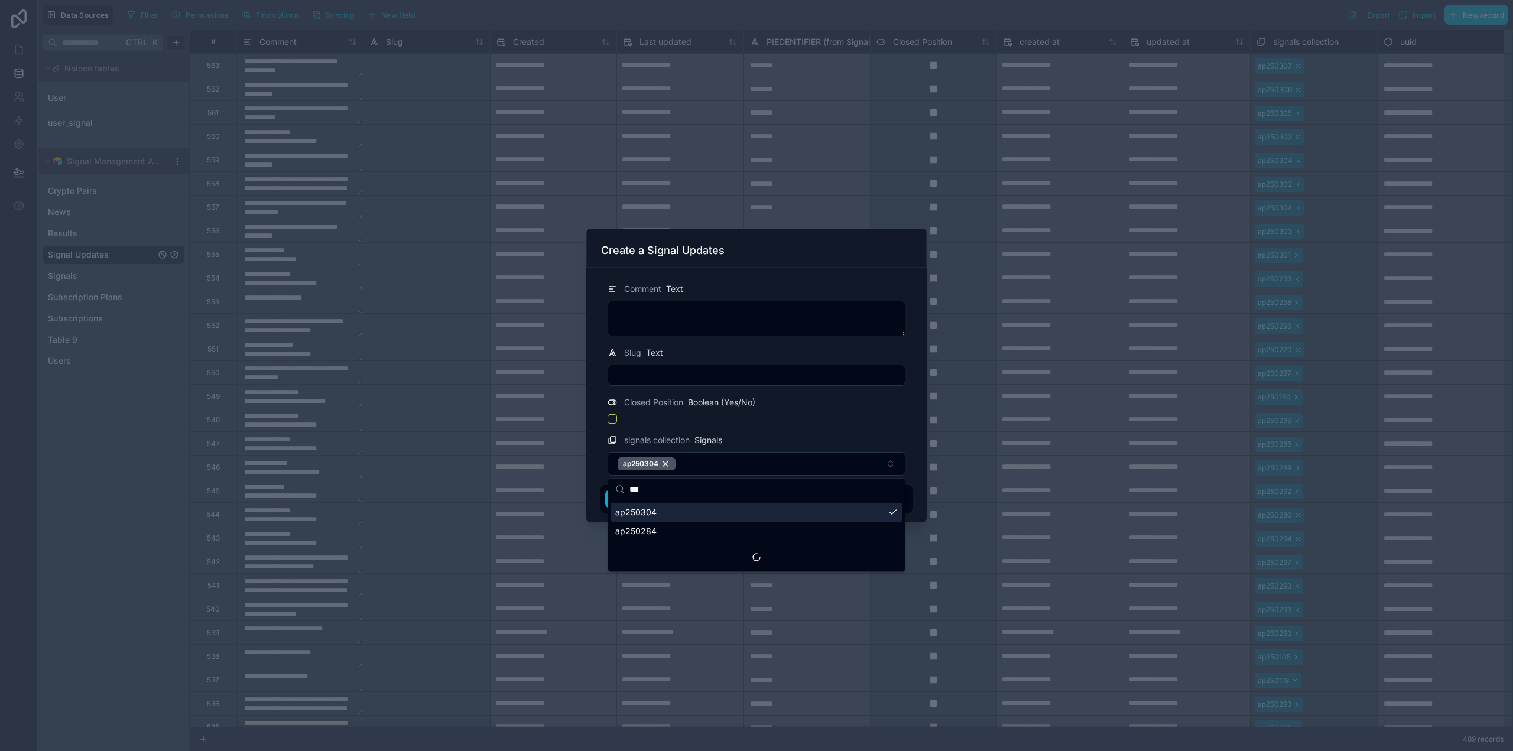
click at [755, 424] on form "Comment Text Slug Text Closed Position Boolean (Yes/No) signals collection Sign…" at bounding box center [756, 392] width 312 height 241
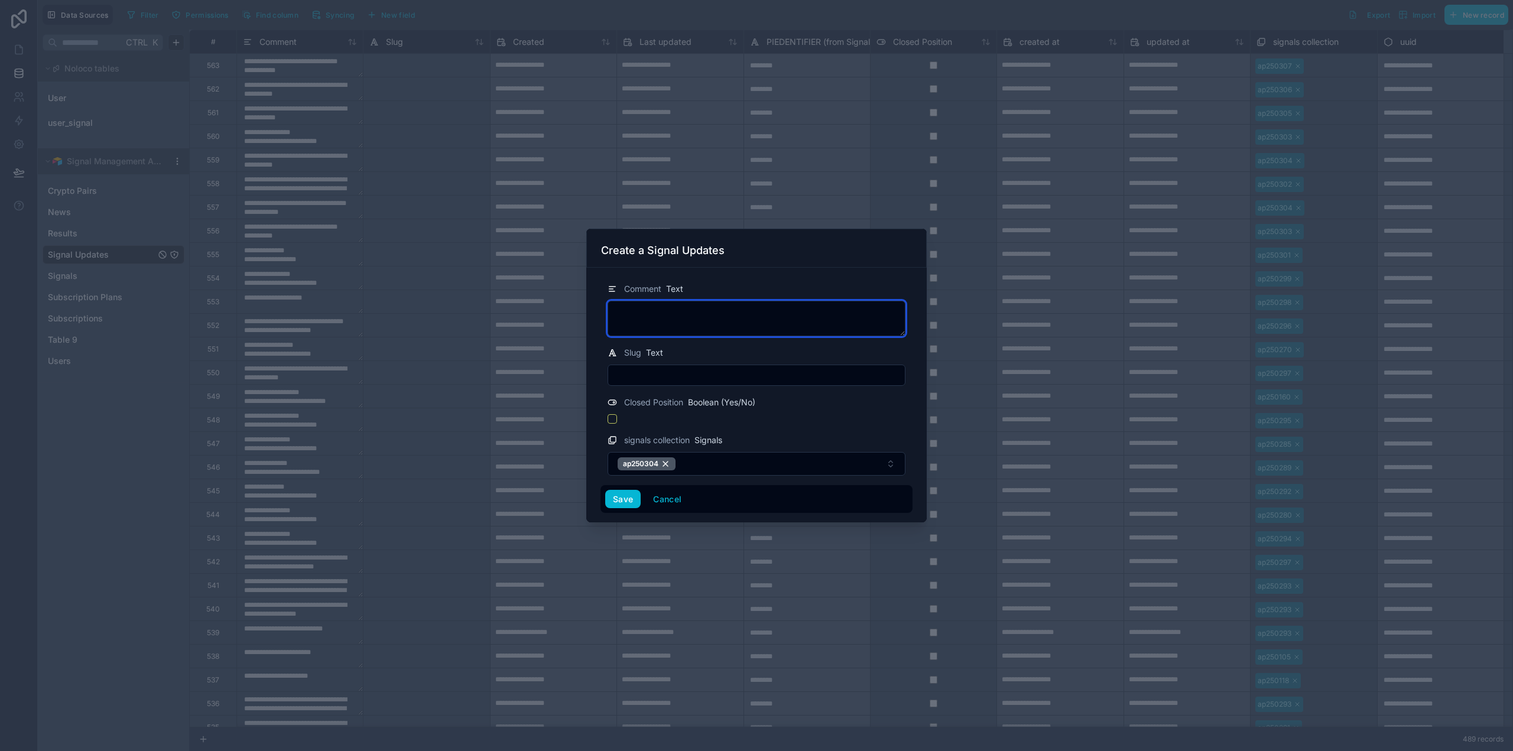
click at [647, 315] on textarea at bounding box center [757, 318] width 298 height 35
type textarea "****"
click at [625, 498] on button "Save" at bounding box center [622, 499] width 35 height 19
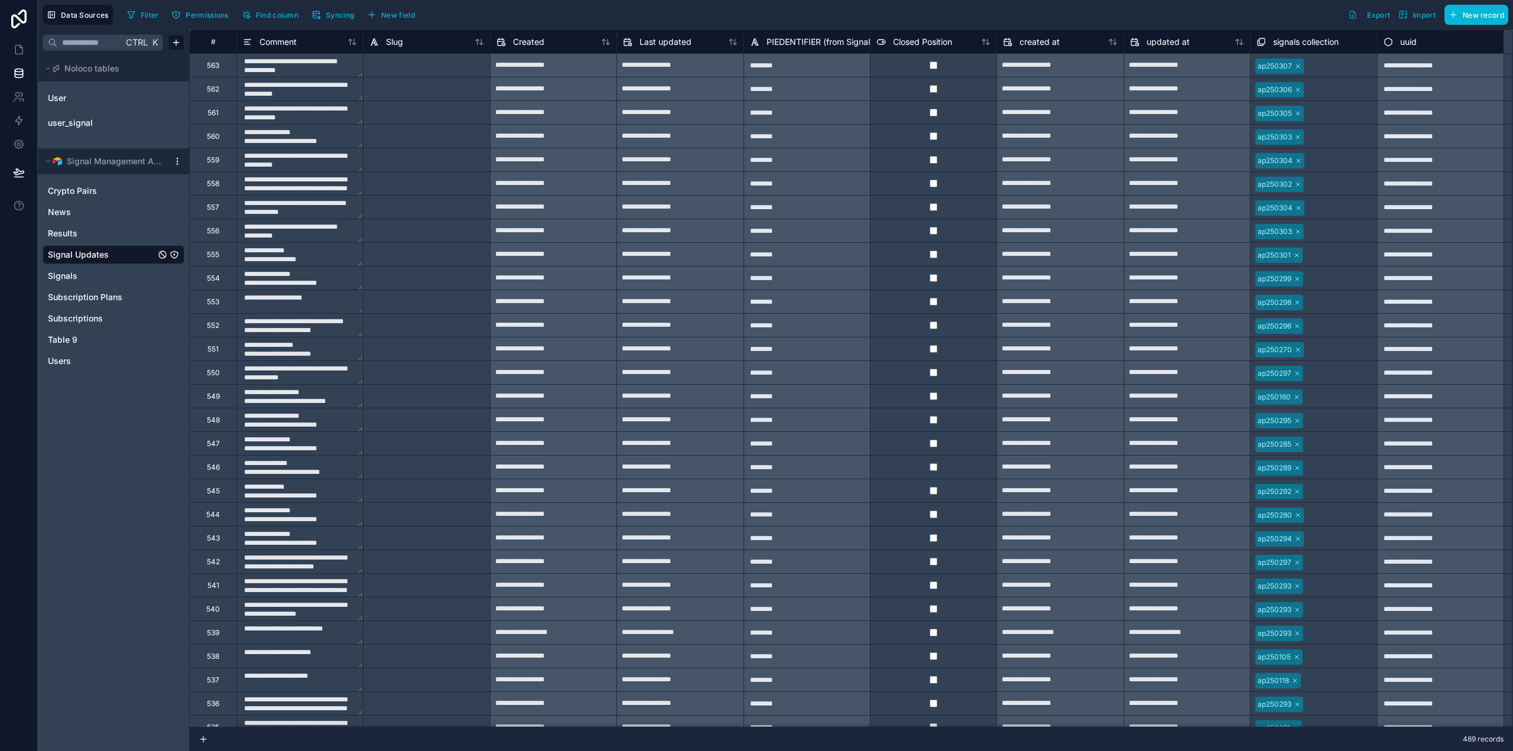
click at [119, 528] on div "Ctrl K Noloco tables User user_signal Signal Management App Crypto Pairs News R…" at bounding box center [113, 391] width 151 height 722
click at [21, 17] on icon at bounding box center [19, 18] width 24 height 19
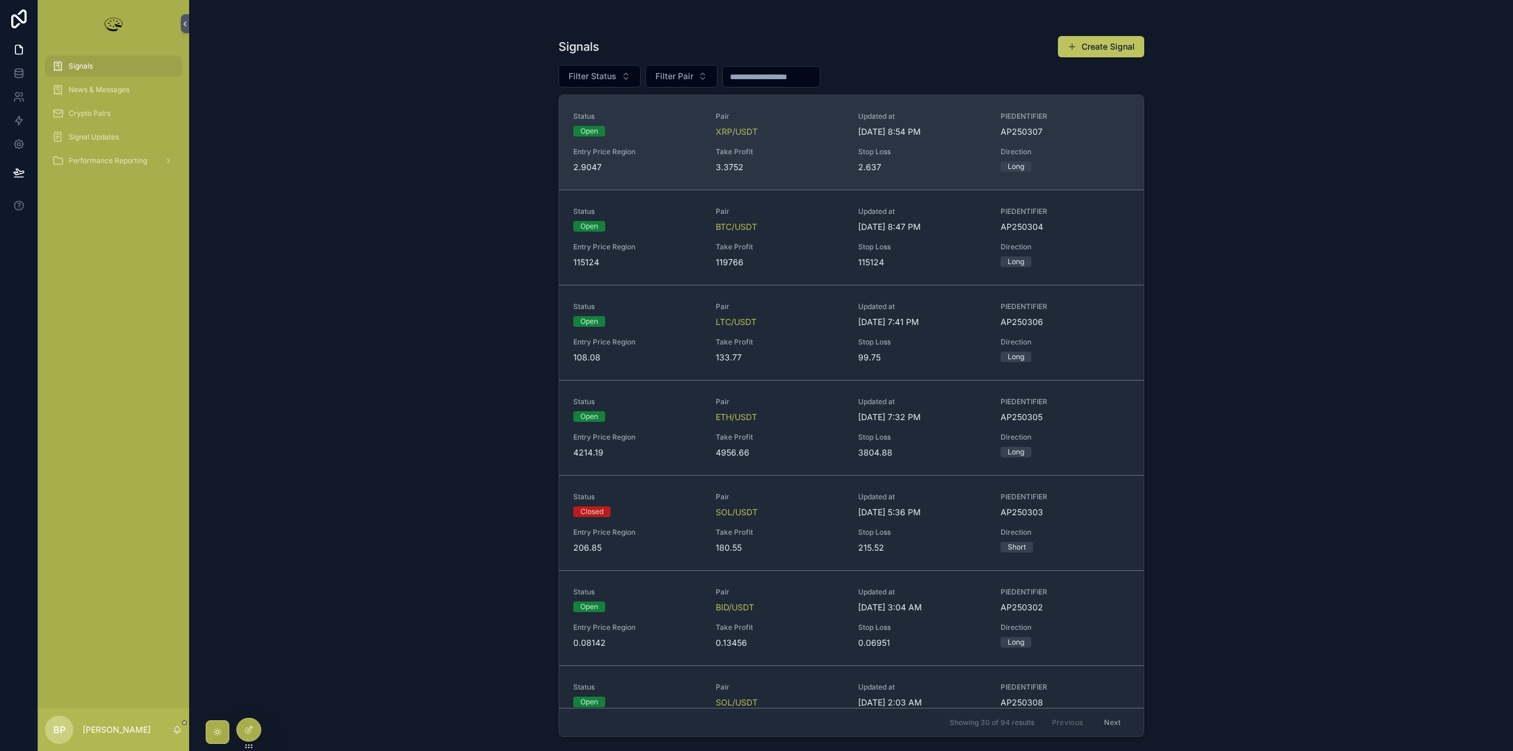
drag, startPoint x: 0, startPoint y: 0, endPoint x: 767, endPoint y: 151, distance: 781.3
click at [767, 151] on span "Take Profit" at bounding box center [780, 151] width 128 height 9
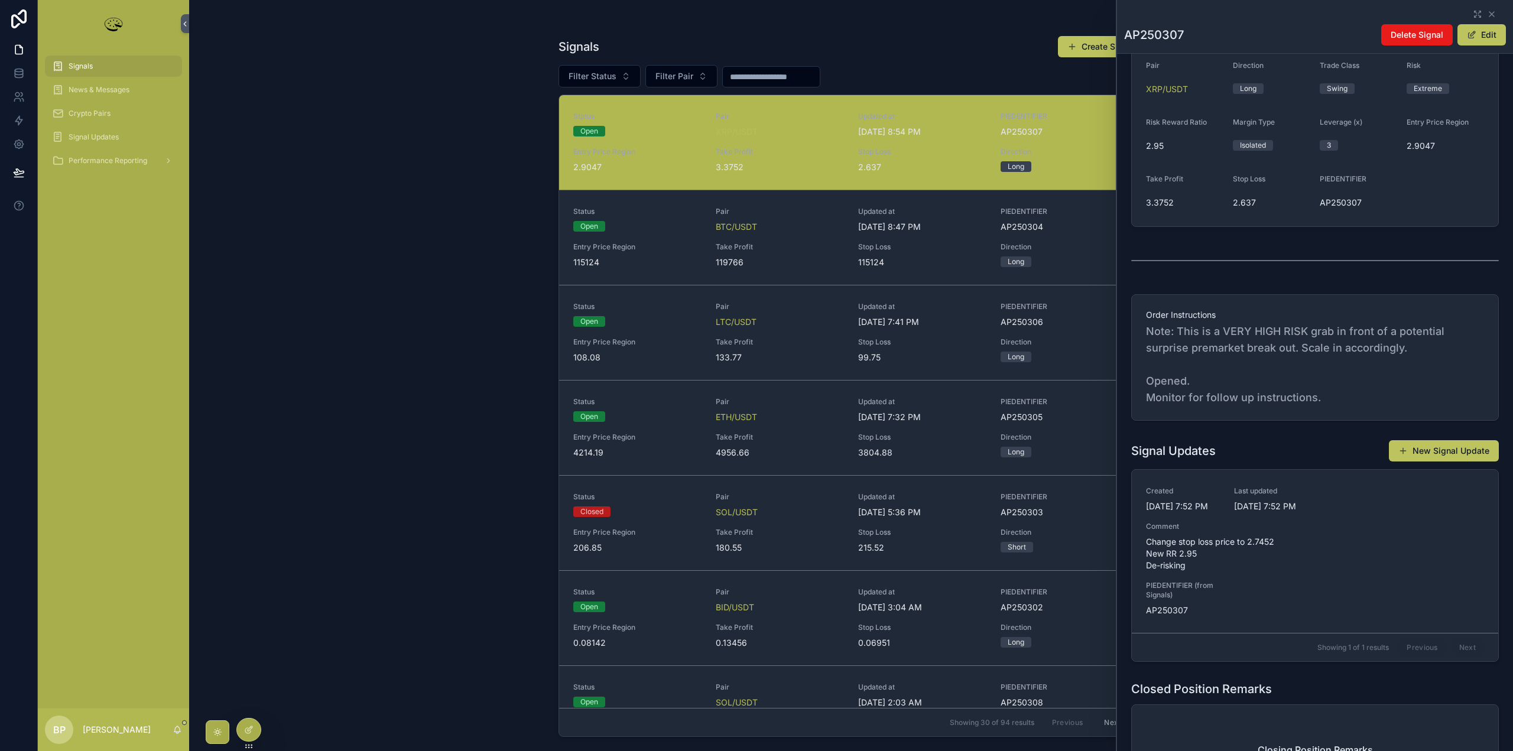
scroll to position [236, 0]
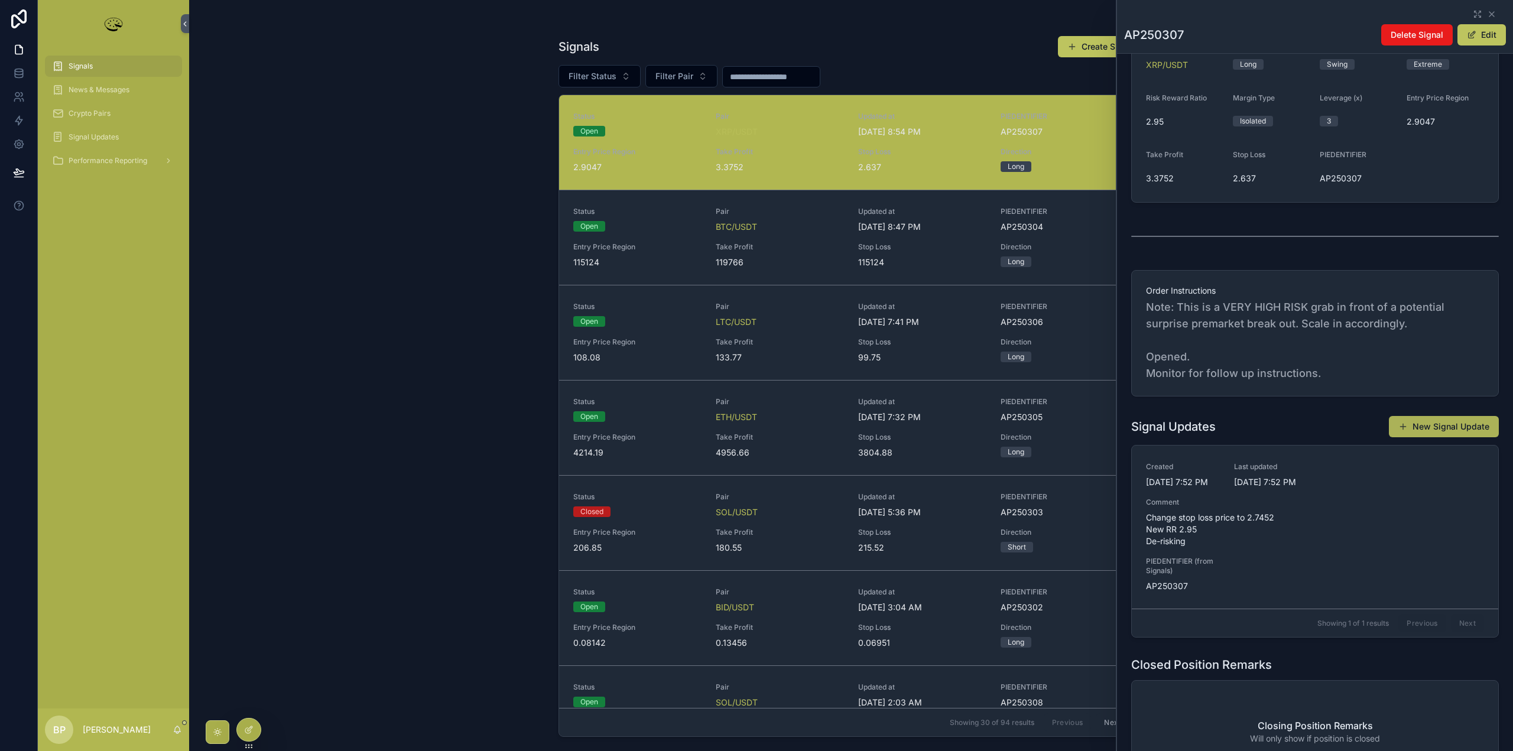
click at [1426, 428] on button "New Signal Update" at bounding box center [1444, 426] width 110 height 21
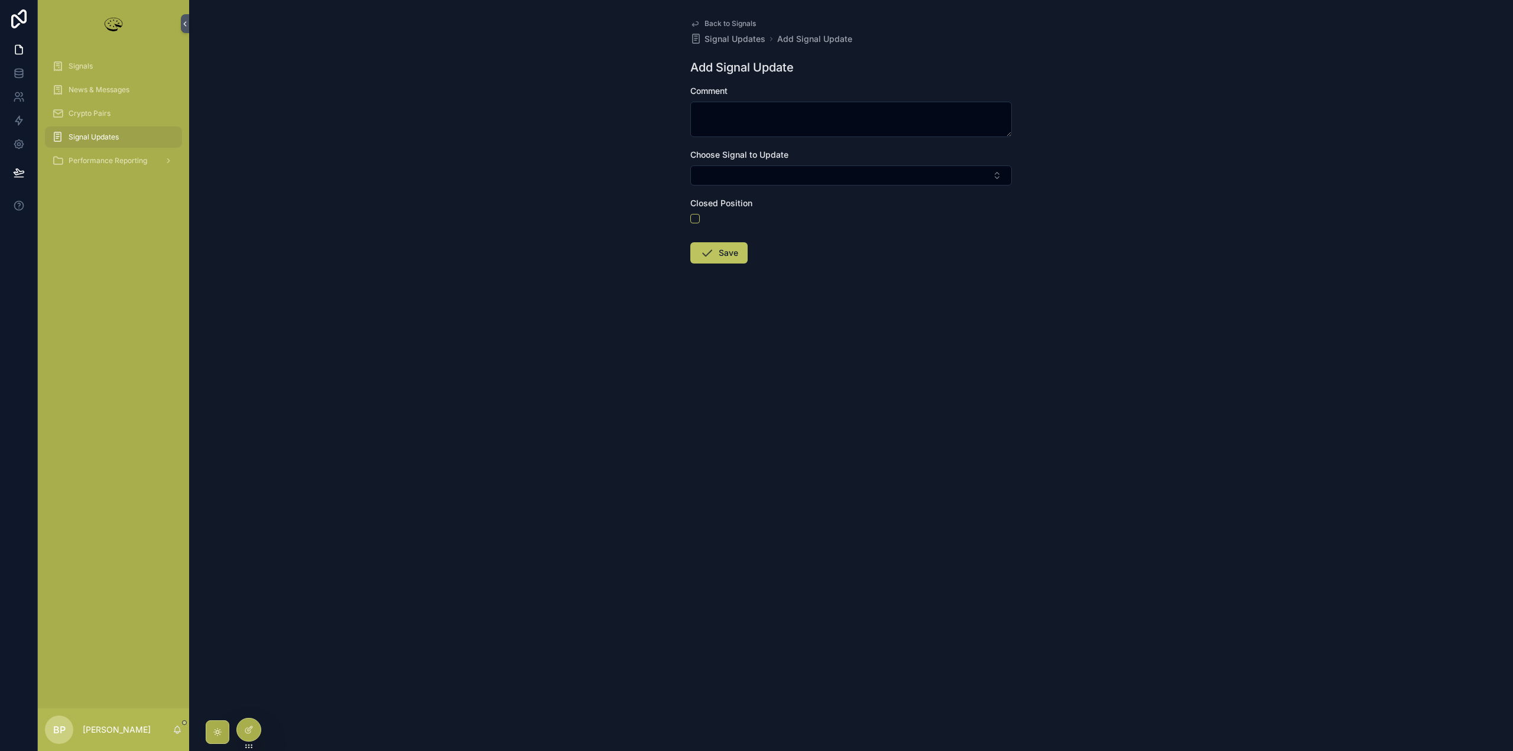
click at [716, 22] on span "Back to Signals" at bounding box center [729, 23] width 51 height 9
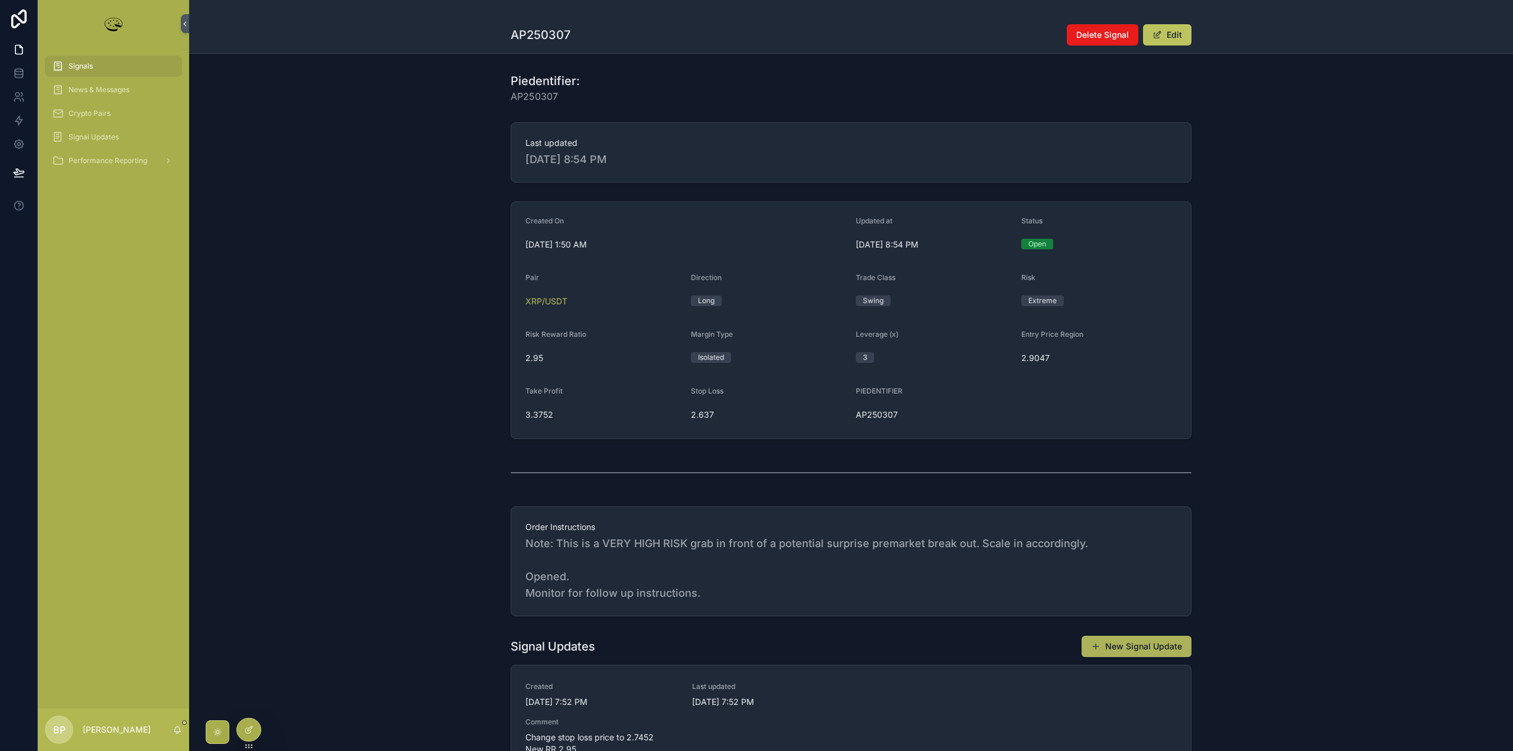
click at [1155, 646] on button "New Signal Update" at bounding box center [1137, 646] width 110 height 21
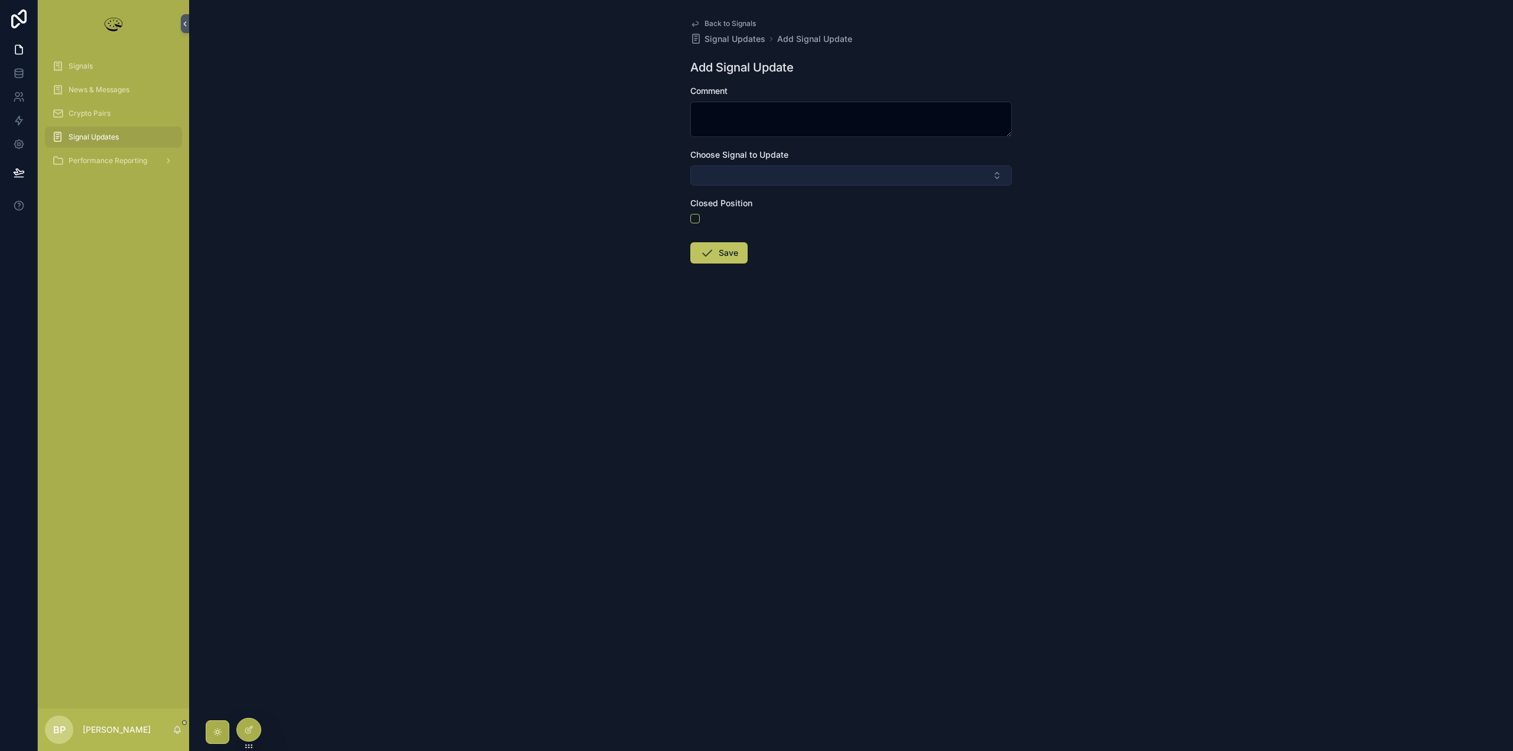
drag, startPoint x: 726, startPoint y: 179, endPoint x: 731, endPoint y: 171, distance: 9.0
click at [726, 179] on button "Select Button" at bounding box center [851, 175] width 322 height 20
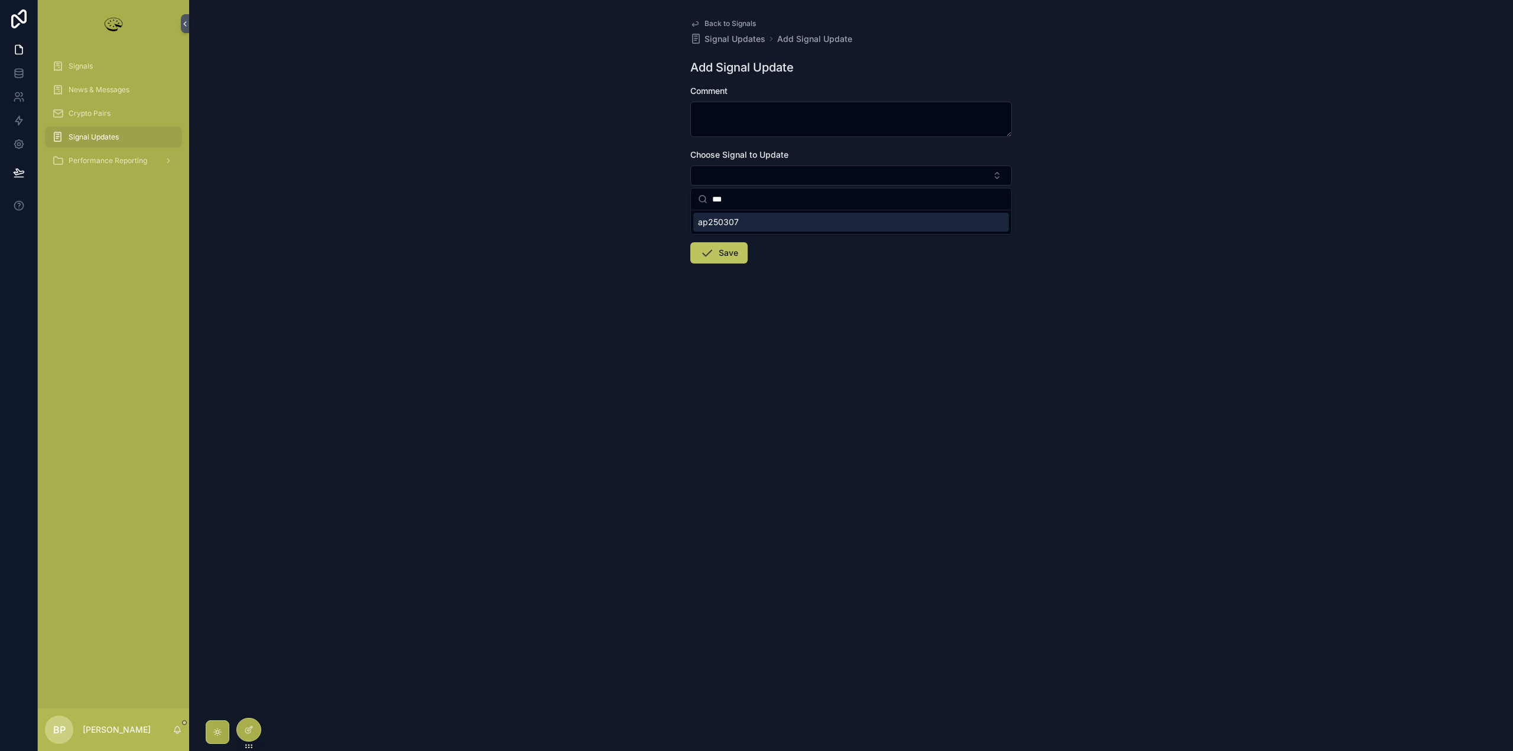
type input "***"
click at [726, 227] on span "ap250307" at bounding box center [718, 222] width 41 height 12
click at [737, 119] on textarea "scrollable content" at bounding box center [851, 119] width 322 height 35
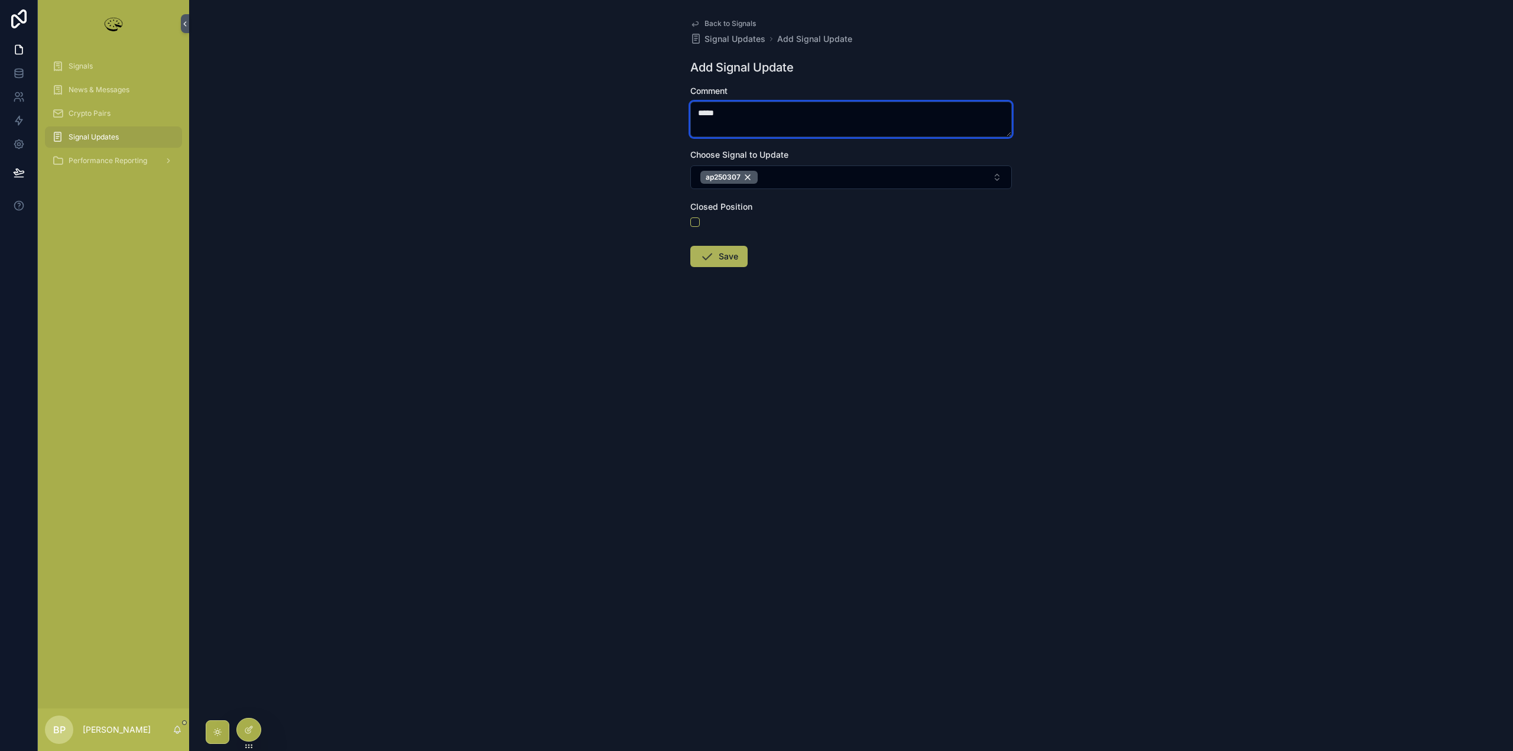
type textarea "****"
click at [713, 258] on icon "scrollable content" at bounding box center [707, 256] width 14 height 14
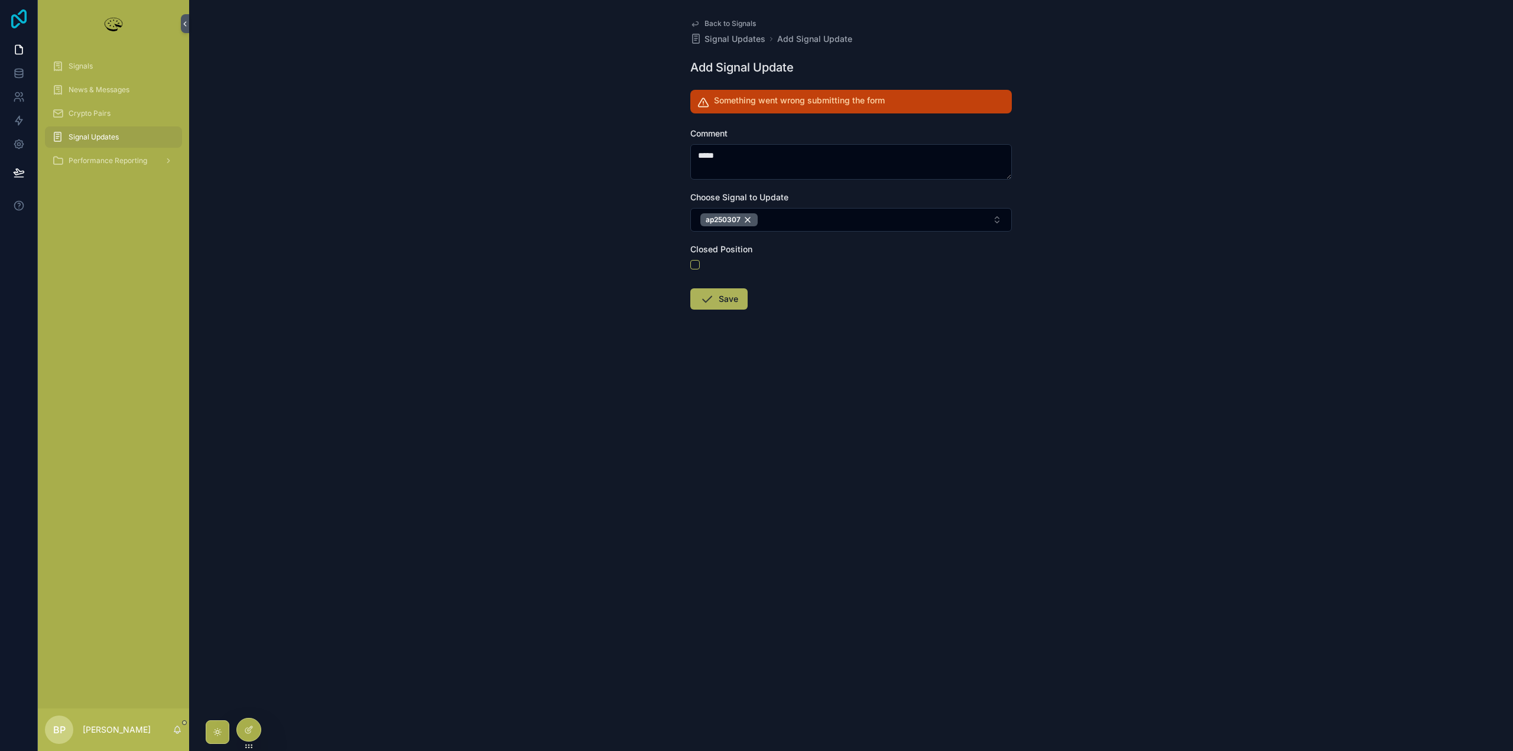
click at [12, 12] on icon at bounding box center [19, 18] width 24 height 19
